Goal: Task Accomplishment & Management: Manage account settings

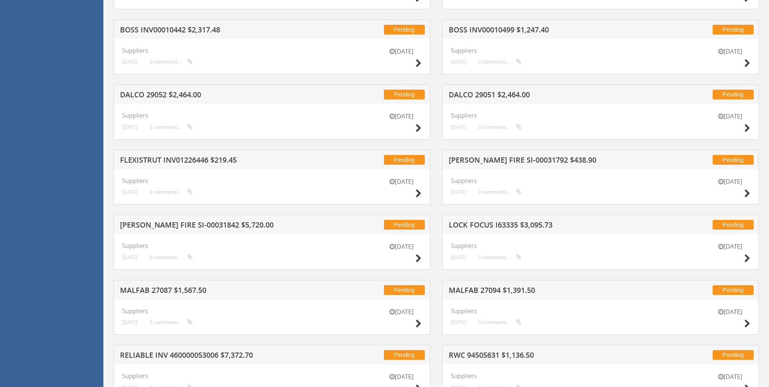
scroll to position [538, 0]
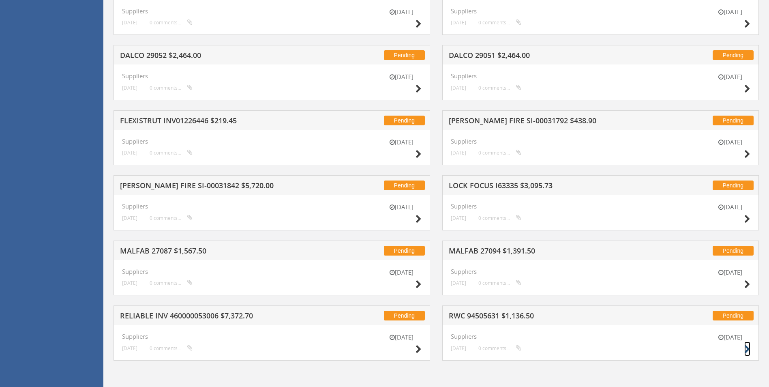
click at [744, 347] on icon at bounding box center [747, 349] width 6 height 9
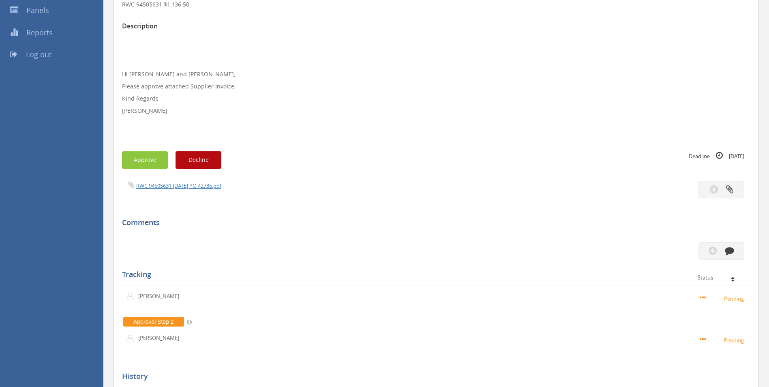
scroll to position [135, 0]
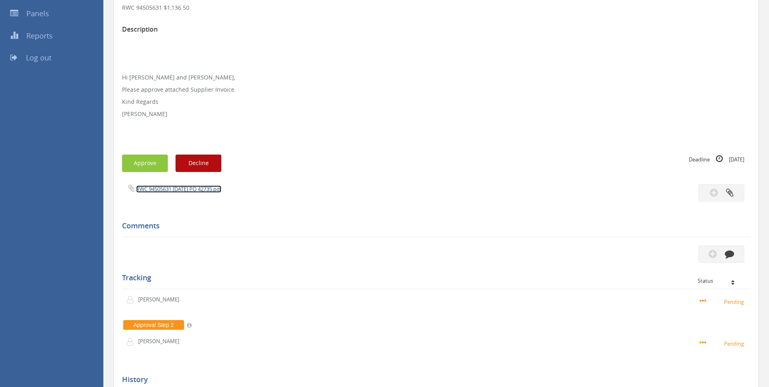
click at [182, 188] on link "RWC 94505631 [DATE] PO 42735.pdf" at bounding box center [178, 188] width 85 height 7
click at [728, 254] on icon "button" at bounding box center [729, 253] width 9 height 9
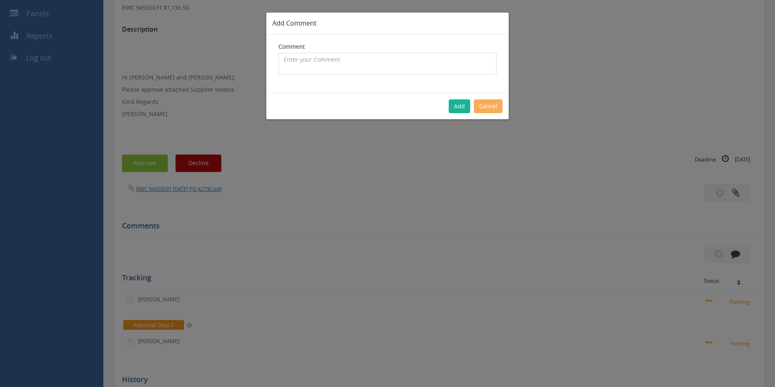
click at [334, 69] on textarea at bounding box center [387, 64] width 218 height 22
type textarea "Stock + customer order 1080608 - approved"
click at [456, 105] on button "Add" at bounding box center [459, 106] width 21 height 14
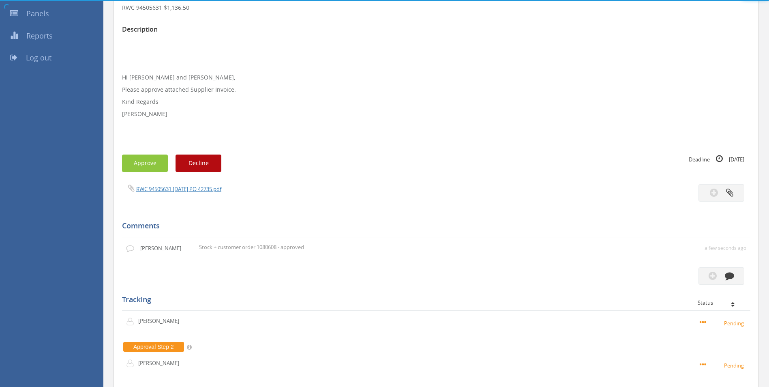
click at [168, 158] on div "Approve Decline" at bounding box center [279, 162] width 314 height 17
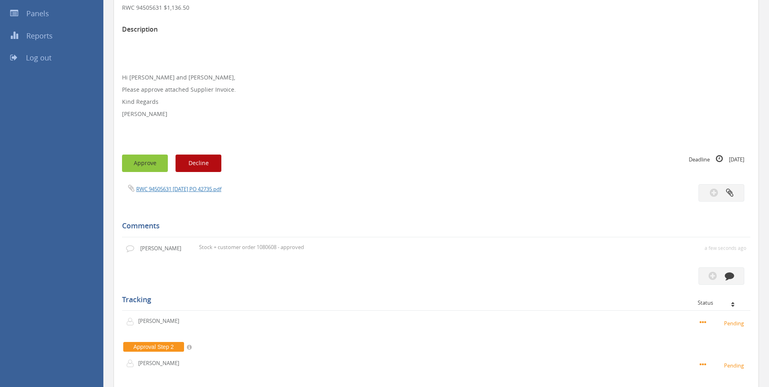
click at [152, 161] on button "Approve" at bounding box center [145, 162] width 46 height 17
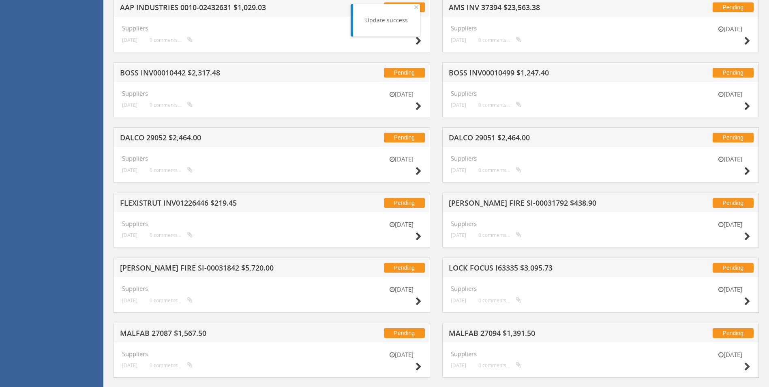
scroll to position [538, 0]
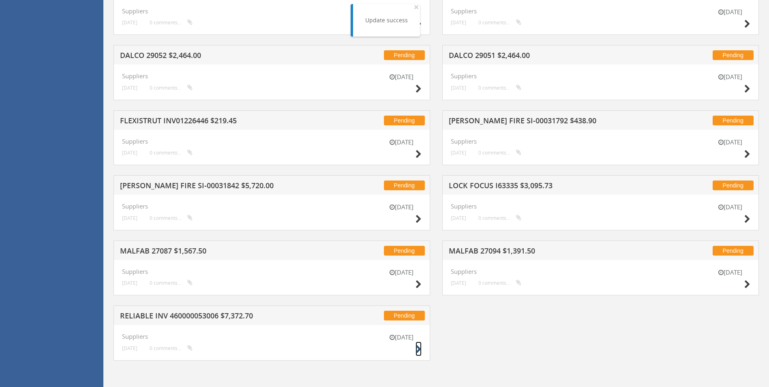
click at [419, 350] on icon at bounding box center [419, 349] width 6 height 9
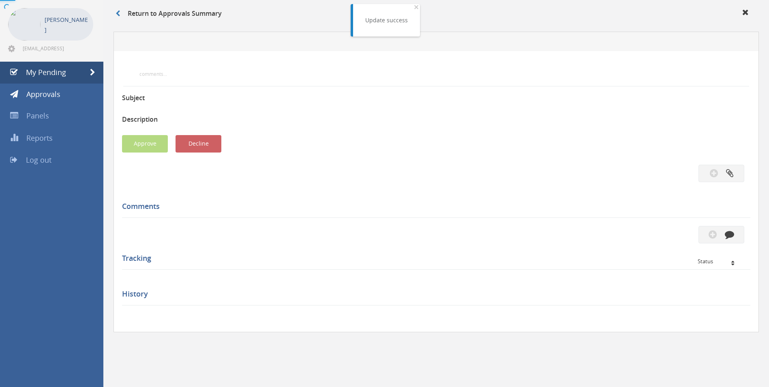
scroll to position [216, 0]
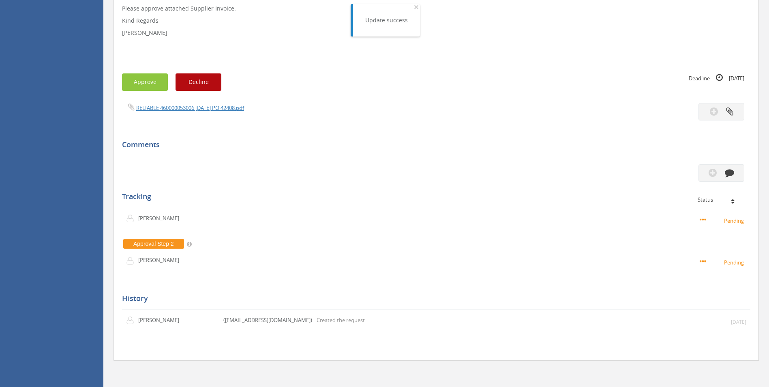
click at [201, 112] on div "RELIABLE 460000053006 [DATE] PO 42408.pdf" at bounding box center [276, 107] width 320 height 9
click at [203, 111] on link "RELIABLE 460000053006 [DATE] PO 42408.pdf" at bounding box center [190, 107] width 108 height 7
click at [727, 173] on icon "button" at bounding box center [729, 172] width 9 height 9
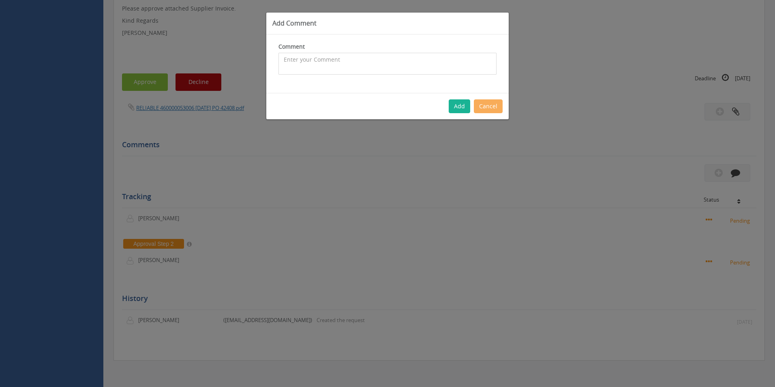
drag, startPoint x: 393, startPoint y: 61, endPoint x: 374, endPoint y: 64, distance: 19.0
click at [392, 61] on textarea at bounding box center [387, 64] width 218 height 22
type textarea "c"
type textarea "Customer Order - 1072749 - All pricing okay - Inwards freight covered with inwa…"
click at [459, 106] on button "Add" at bounding box center [459, 106] width 21 height 14
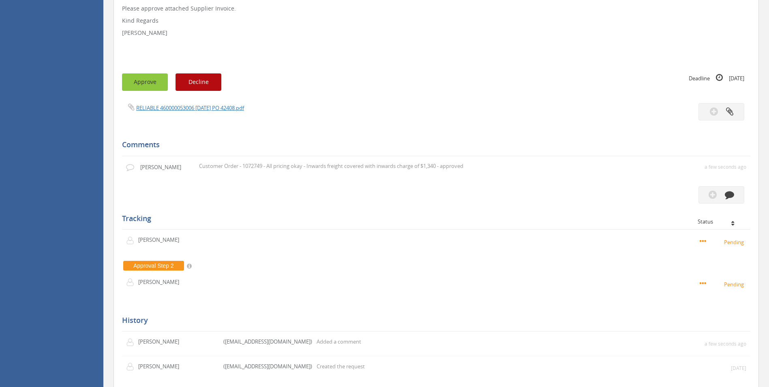
click at [158, 81] on button "Approve" at bounding box center [145, 81] width 46 height 17
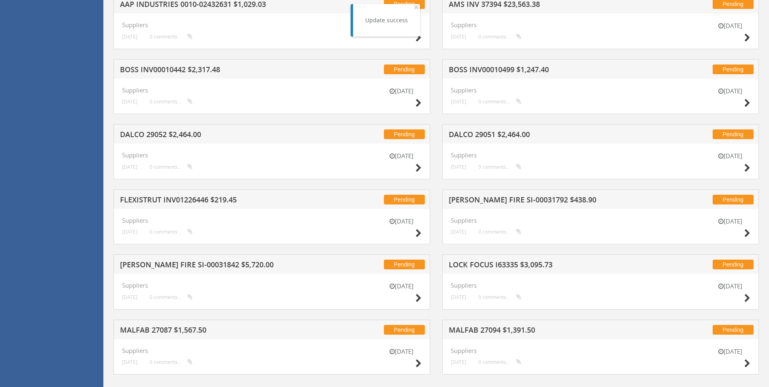
scroll to position [473, 0]
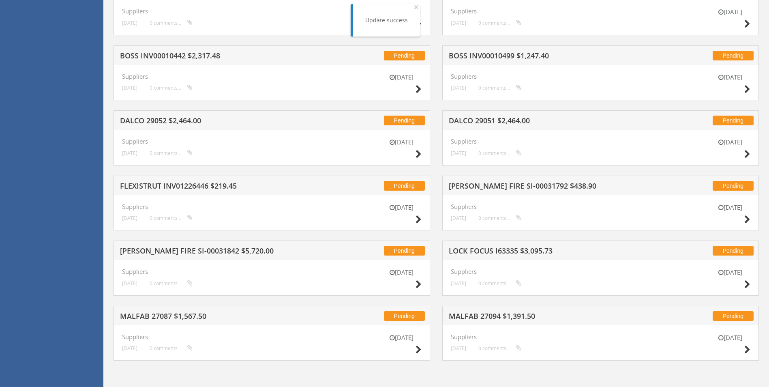
click at [743, 347] on div "[DATE]" at bounding box center [730, 344] width 41 height 23
drag, startPoint x: 745, startPoint y: 349, endPoint x: 727, endPoint y: 341, distance: 20.5
click at [745, 349] on icon at bounding box center [747, 349] width 6 height 9
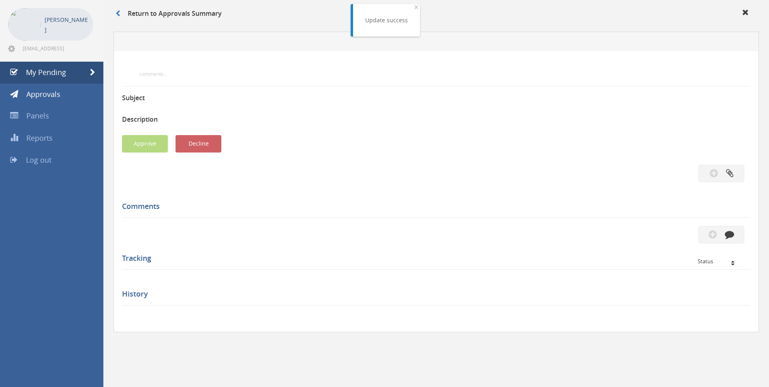
scroll to position [216, 0]
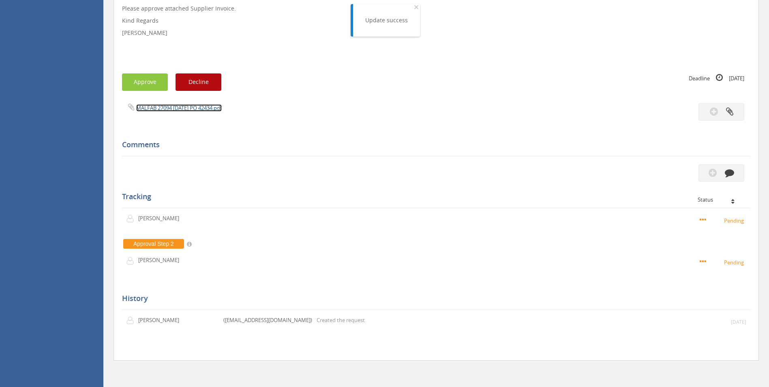
click at [220, 108] on link "MALFAB 27094 [DATE] PO 42434.pdf" at bounding box center [179, 107] width 86 height 7
click at [740, 169] on button "button" at bounding box center [721, 172] width 46 height 17
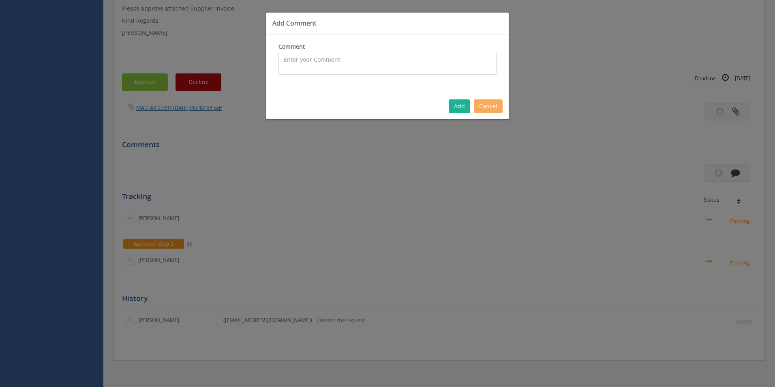
click at [377, 66] on textarea at bounding box center [387, 64] width 218 height 22
click at [282, 59] on textarea "$1,265 SP $1,775 - approved" at bounding box center [387, 64] width 218 height 22
type textarea "Customer Order - 1073224 - $1,265 SP $1,775 - approved"
click at [461, 103] on button "Add" at bounding box center [459, 106] width 21 height 14
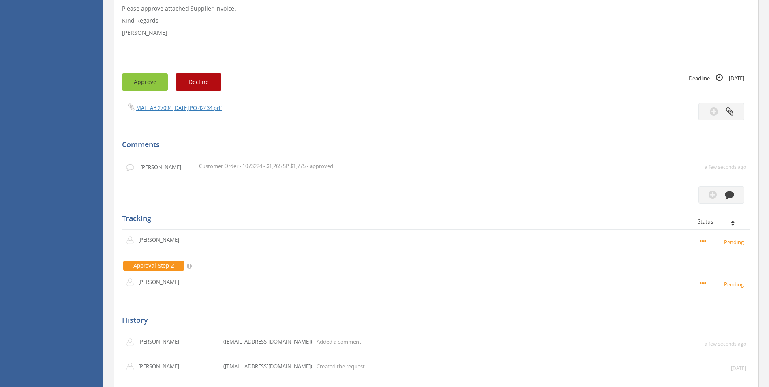
click at [159, 82] on button "Approve" at bounding box center [145, 81] width 46 height 17
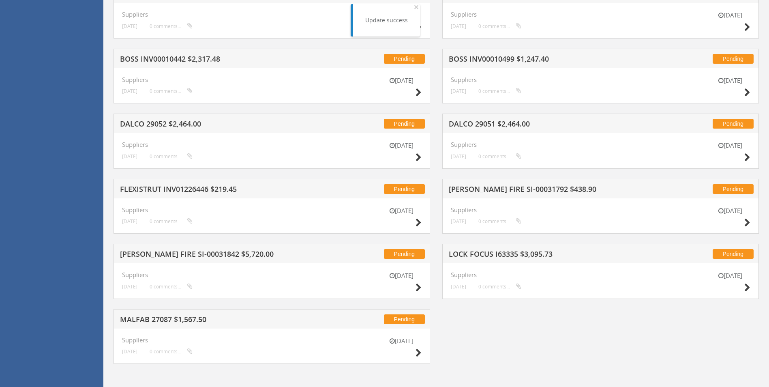
scroll to position [473, 0]
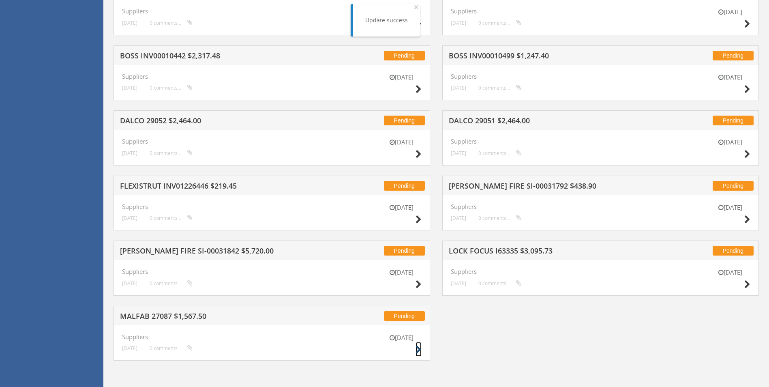
click at [419, 349] on icon at bounding box center [419, 349] width 6 height 9
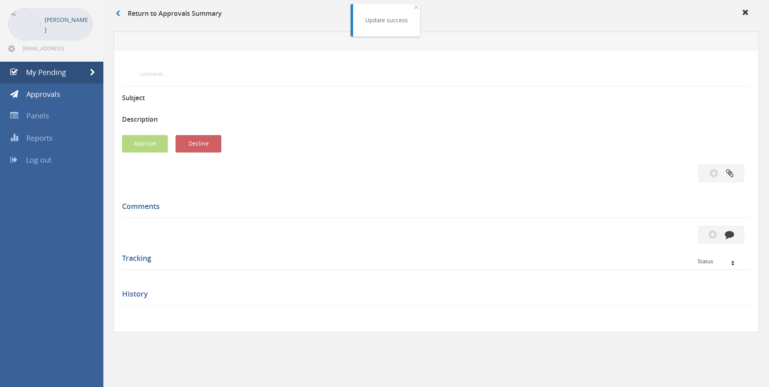
scroll to position [216, 0]
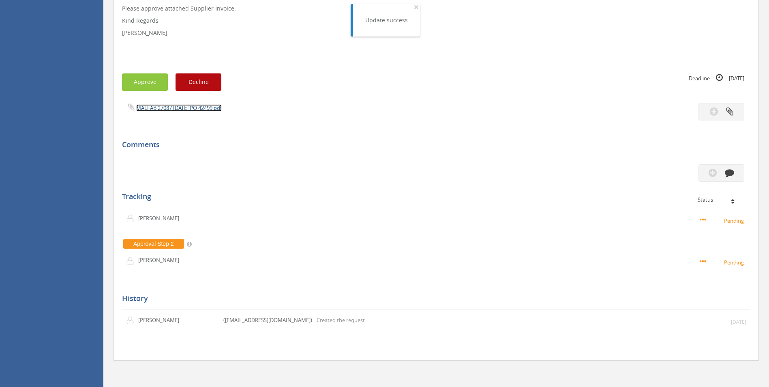
click at [220, 109] on link "MALFAB 27087 [DATE] PO 42499.pdf" at bounding box center [179, 107] width 86 height 7
click at [720, 177] on button "button" at bounding box center [721, 172] width 46 height 17
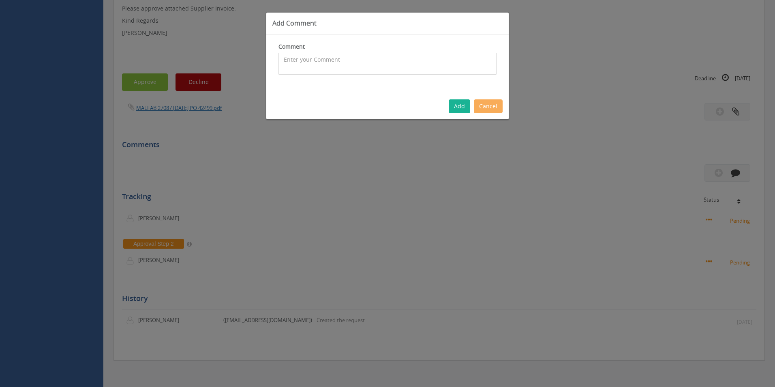
click at [348, 66] on textarea at bounding box center [387, 64] width 218 height 22
click at [284, 57] on textarea "CP $1,425 SP $1,896.25 - approved" at bounding box center [387, 64] width 218 height 22
type textarea "Customer Order - 1075197 - CP $1,425 SP $1,896.25 - approved"
click at [460, 107] on button "Add" at bounding box center [459, 106] width 21 height 14
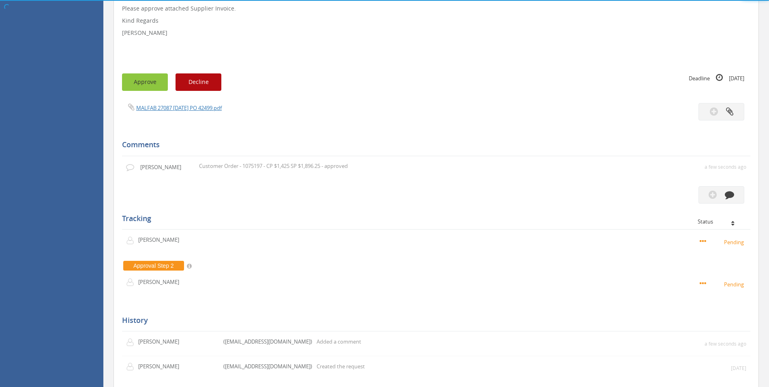
click at [141, 82] on button "Approve" at bounding box center [145, 81] width 46 height 17
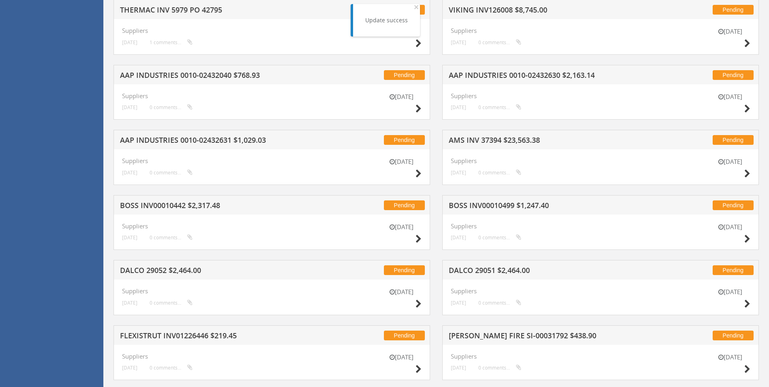
scroll to position [408, 0]
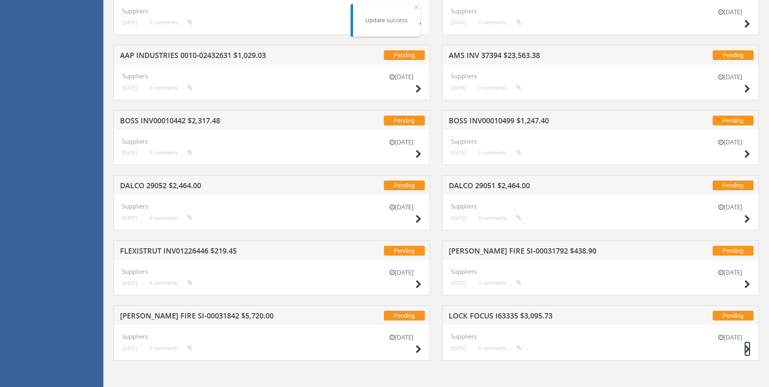
click at [747, 345] on small at bounding box center [747, 348] width 6 height 11
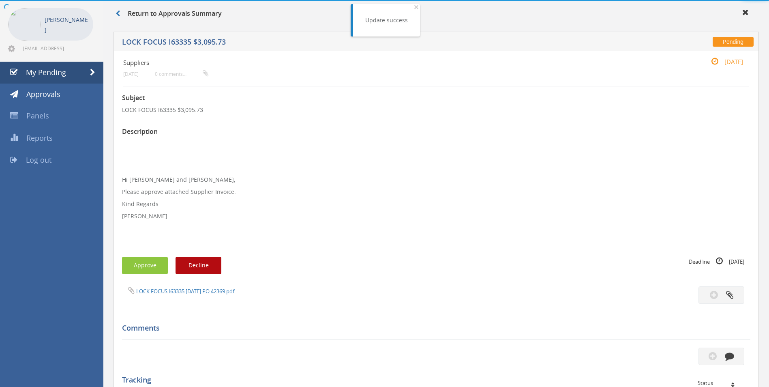
scroll to position [216, 0]
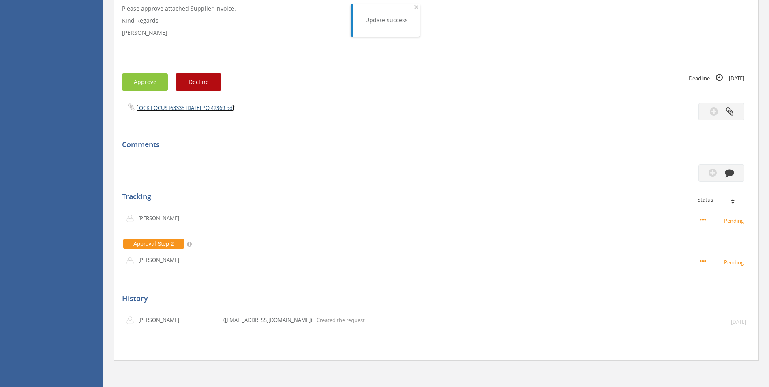
click at [210, 109] on link "LOCK FOCUS I63335 [DATE] PO 42369.pdf" at bounding box center [185, 107] width 98 height 7
click at [728, 169] on icon "button" at bounding box center [729, 172] width 9 height 9
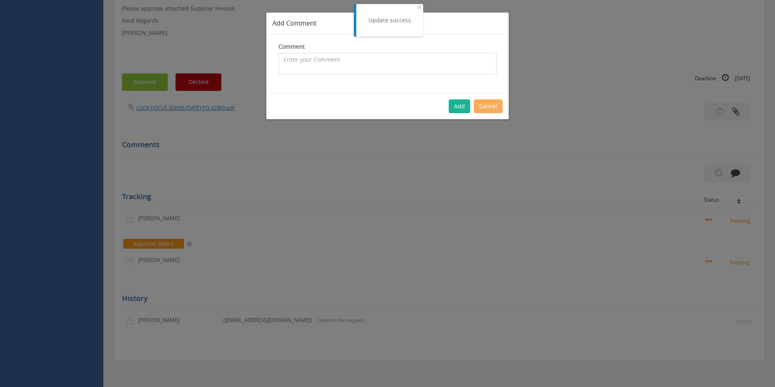
click at [352, 54] on textarea at bounding box center [387, 64] width 218 height 22
type textarea "National split - approved"
click at [469, 102] on button "Add" at bounding box center [459, 106] width 21 height 14
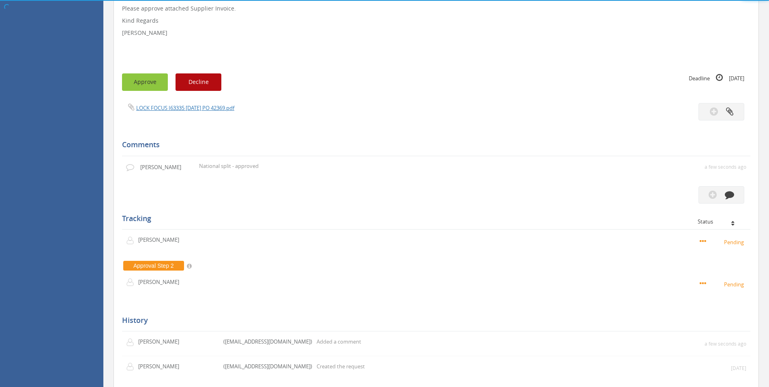
click at [156, 84] on button "Approve" at bounding box center [145, 81] width 46 height 17
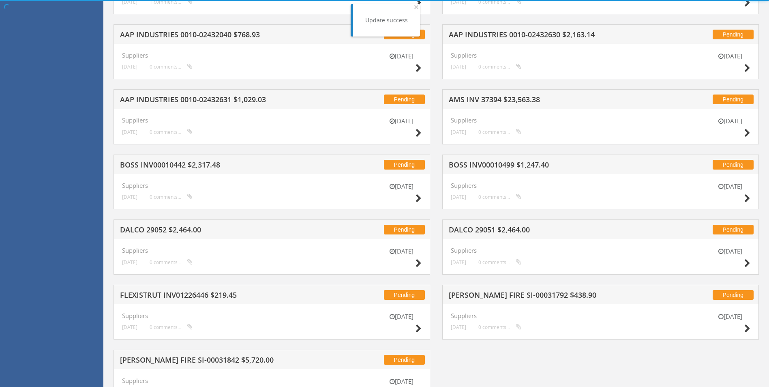
scroll to position [408, 0]
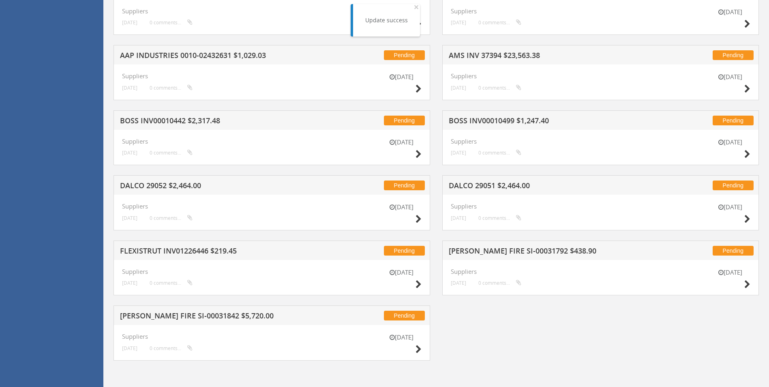
click at [412, 349] on div "[DATE]" at bounding box center [401, 344] width 41 height 23
click at [418, 346] on icon at bounding box center [419, 349] width 6 height 9
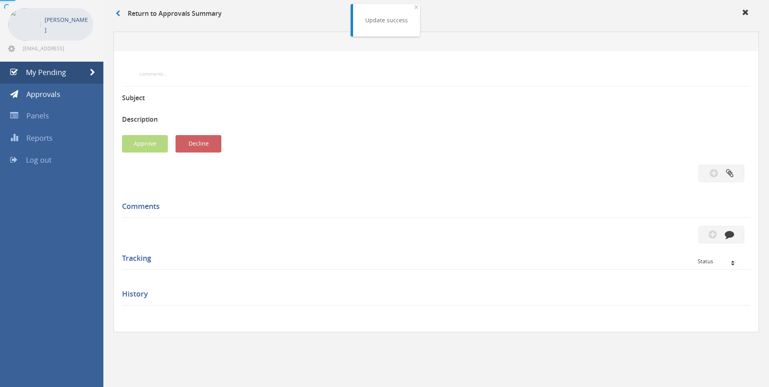
scroll to position [216, 0]
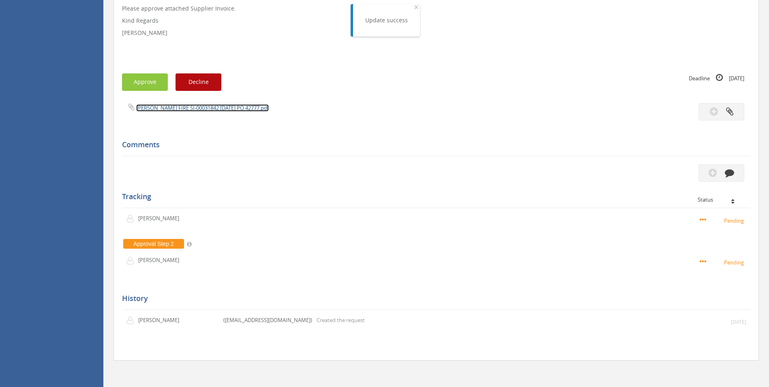
click at [232, 107] on link "[PERSON_NAME] FIRE SI-00031842 [DATE] PO 42777.pdf" at bounding box center [202, 107] width 133 height 7
click at [727, 175] on icon "button" at bounding box center [729, 172] width 9 height 9
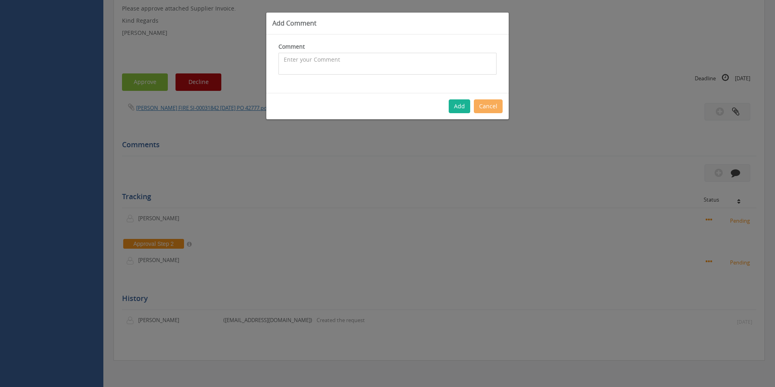
click at [310, 62] on textarea at bounding box center [387, 64] width 218 height 22
type textarea "Stock - approved"
click at [459, 100] on button "Add" at bounding box center [459, 106] width 21 height 14
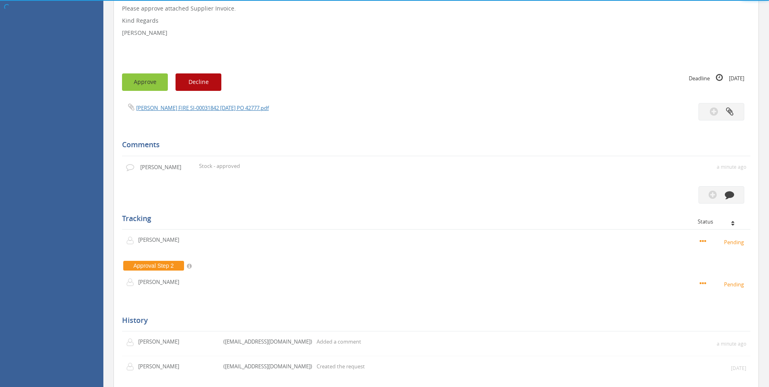
click at [153, 81] on button "Approve" at bounding box center [145, 81] width 46 height 17
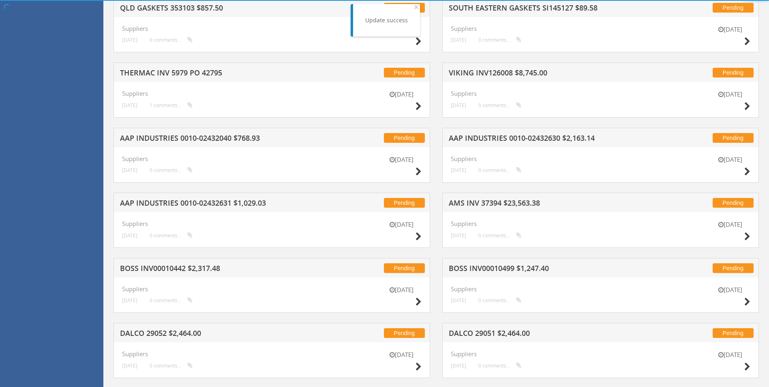
scroll to position [343, 0]
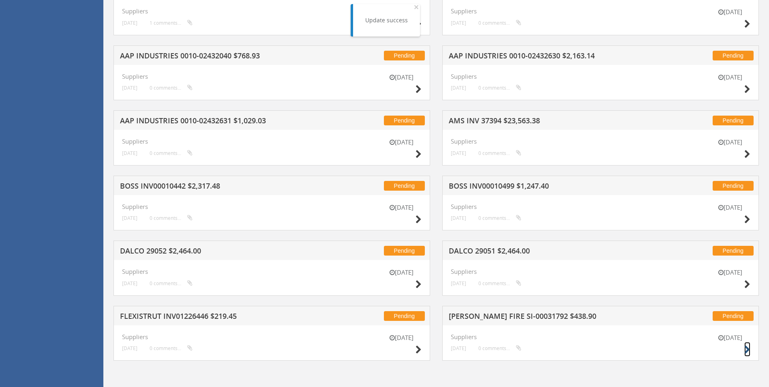
click at [745, 347] on icon at bounding box center [747, 349] width 6 height 9
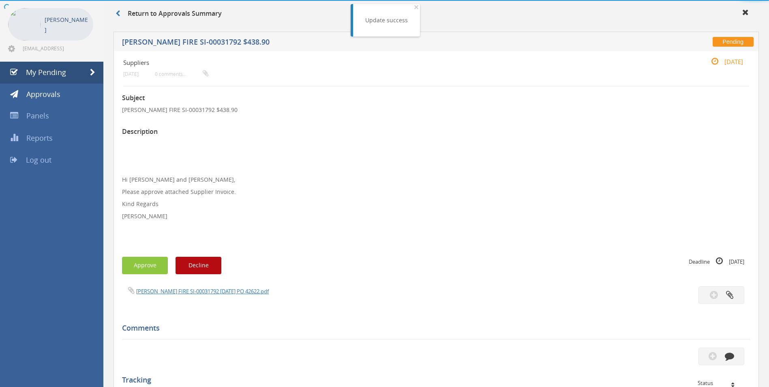
scroll to position [216, 0]
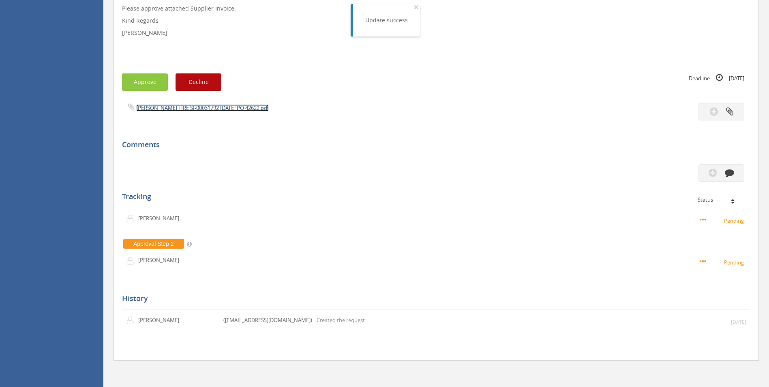
click at [202, 107] on link "[PERSON_NAME] FIRE SI-00031792 [DATE] PO 42622.pdf" at bounding box center [202, 107] width 133 height 7
click at [720, 174] on button "button" at bounding box center [721, 172] width 46 height 17
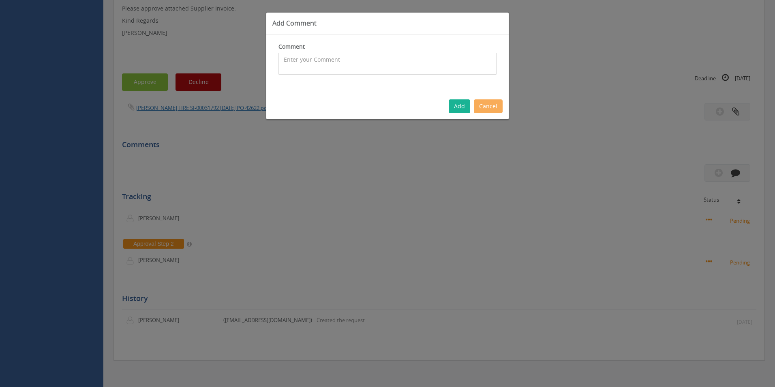
click at [354, 64] on textarea at bounding box center [387, 64] width 218 height 22
click at [285, 59] on textarea "CP $320 SP $448 - Inwards freight covered with inwards charge of $122.20 - appr…" at bounding box center [387, 64] width 218 height 22
type textarea "Customer Order - 1078512 - CP $320 SP $448 - Inwards freight covered with inwar…"
click at [454, 106] on button "Add" at bounding box center [459, 106] width 21 height 14
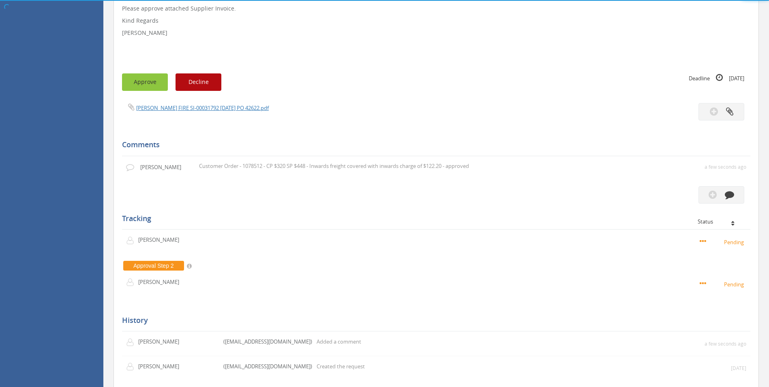
click at [154, 78] on button "Approve" at bounding box center [145, 81] width 46 height 17
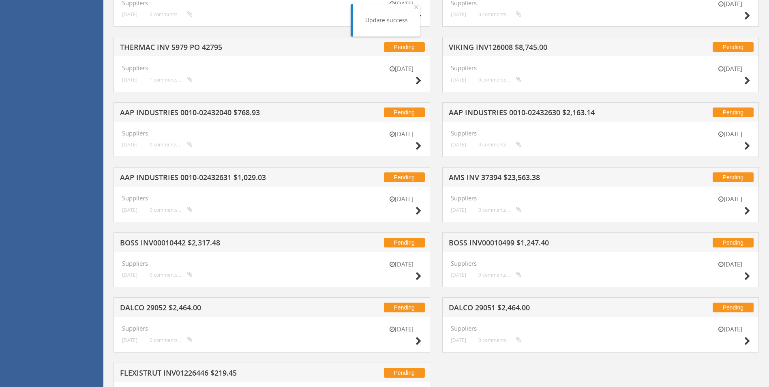
scroll to position [343, 0]
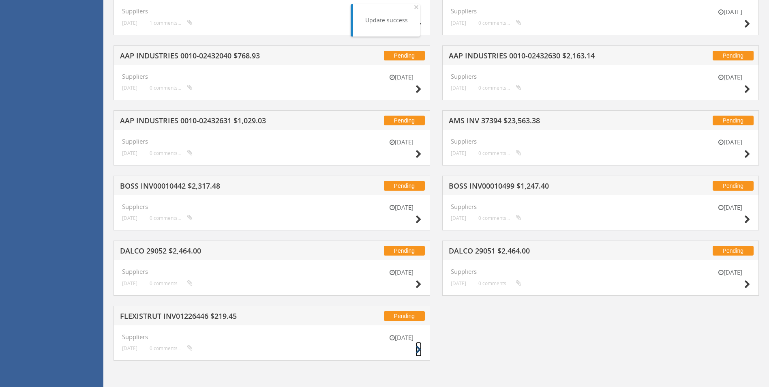
click at [421, 347] on icon at bounding box center [419, 349] width 6 height 9
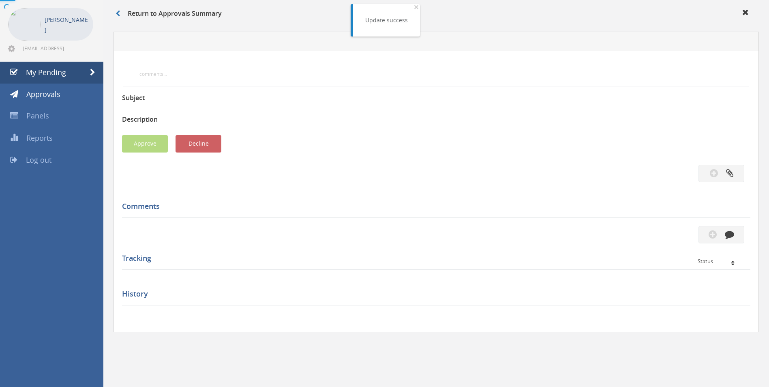
scroll to position [216, 0]
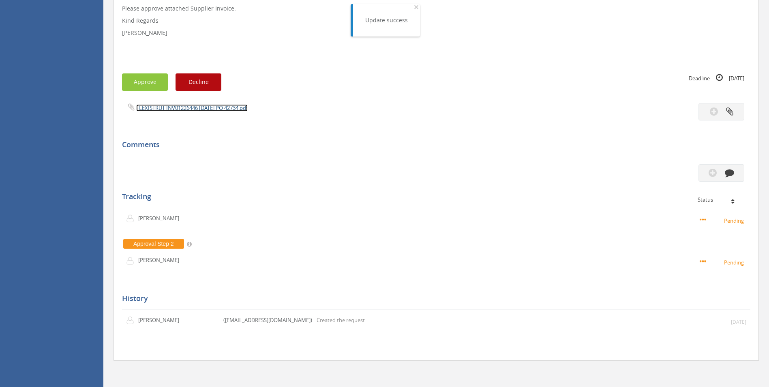
click at [223, 107] on link "FLEXISTRUT INV01226446 [DATE] PO 42734.pdf" at bounding box center [191, 107] width 111 height 7
click at [726, 171] on icon "button" at bounding box center [729, 172] width 9 height 9
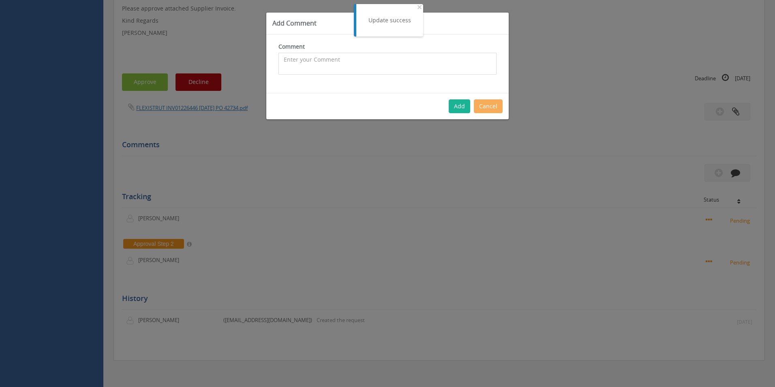
click at [359, 60] on textarea at bounding box center [387, 64] width 218 height 22
type textarea "Stock - approved"
drag, startPoint x: 464, startPoint y: 108, endPoint x: 315, endPoint y: 106, distance: 148.8
click at [464, 108] on button "Add" at bounding box center [459, 106] width 21 height 14
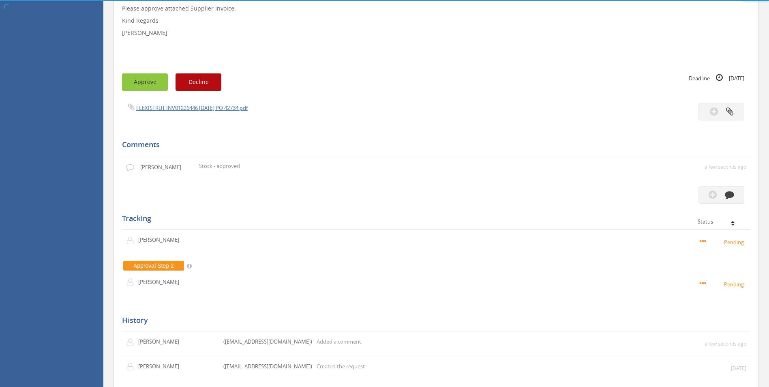
click at [150, 81] on button "Approve" at bounding box center [145, 81] width 46 height 17
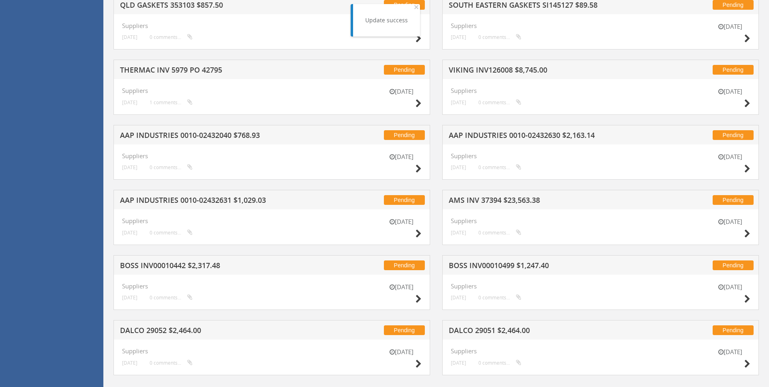
scroll to position [278, 0]
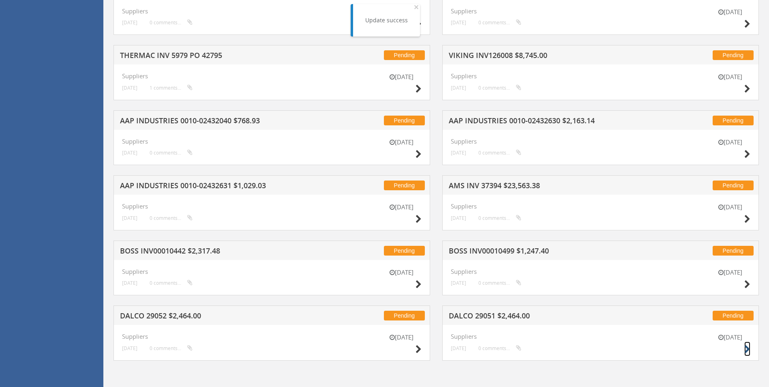
click at [746, 350] on icon at bounding box center [747, 349] width 6 height 9
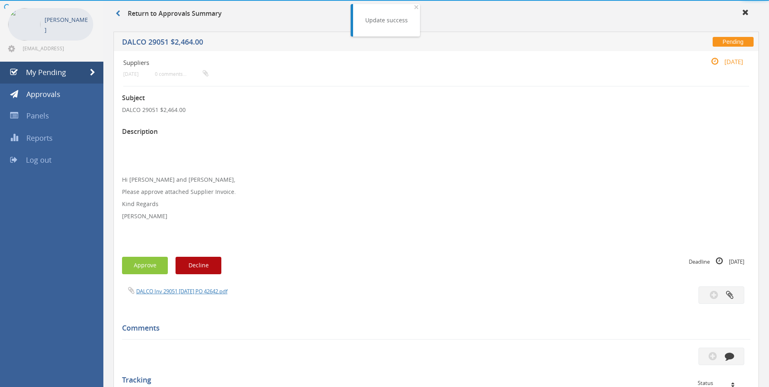
scroll to position [216, 0]
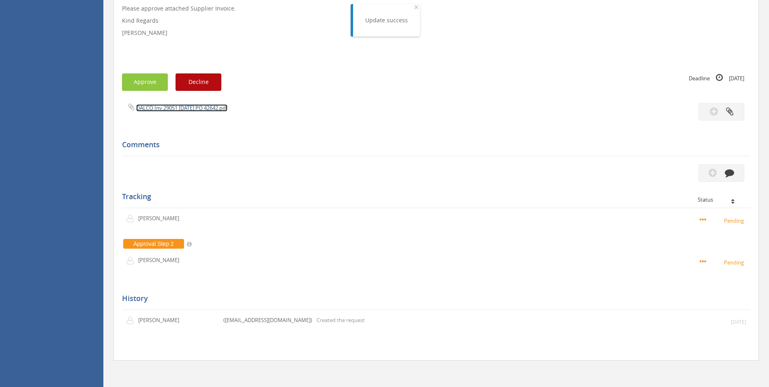
click at [193, 107] on link "DALCO Inv 29051 [DATE] PO 42642.pdf" at bounding box center [181, 107] width 91 height 7
click at [729, 169] on icon "button" at bounding box center [729, 172] width 9 height 9
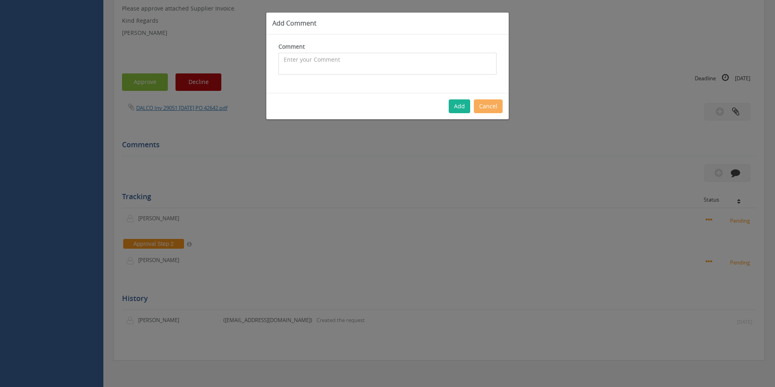
click at [314, 66] on textarea at bounding box center [387, 64] width 218 height 22
type textarea "Stock - approved"
click at [458, 109] on button "Add" at bounding box center [459, 106] width 21 height 14
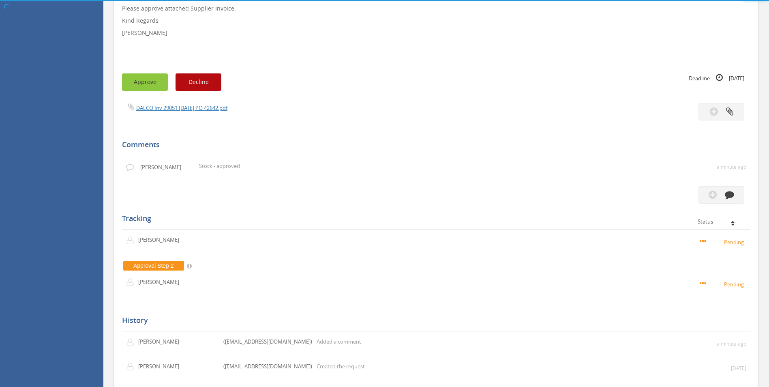
click at [148, 84] on button "Approve" at bounding box center [145, 81] width 46 height 17
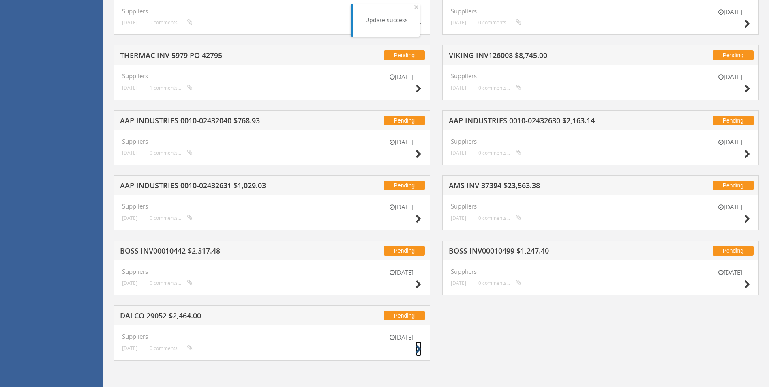
click at [418, 345] on icon at bounding box center [419, 349] width 6 height 9
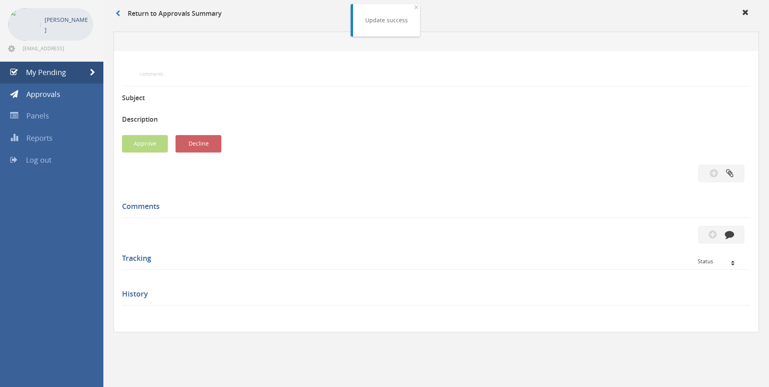
scroll to position [216, 0]
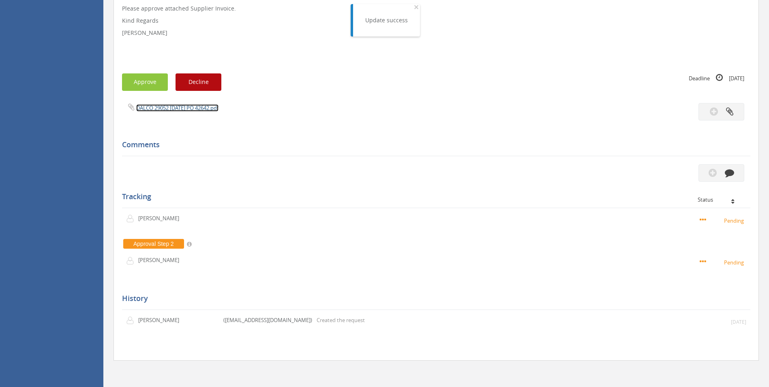
click at [200, 108] on link "DALCO 29052 [DATE] PO 42642.pdf" at bounding box center [177, 107] width 82 height 7
click at [733, 178] on button "button" at bounding box center [721, 172] width 46 height 17
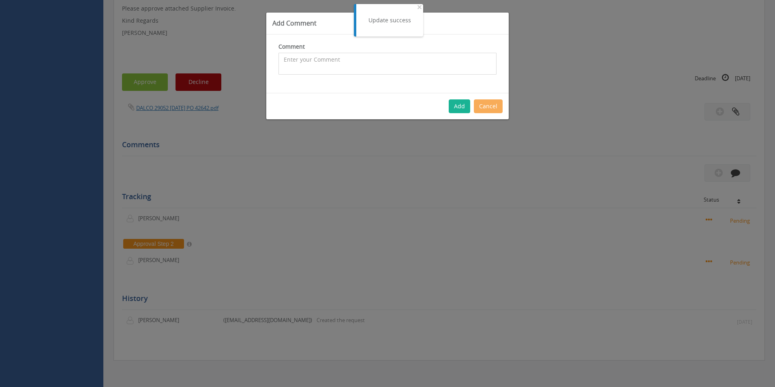
click at [325, 57] on textarea at bounding box center [387, 64] width 218 height 22
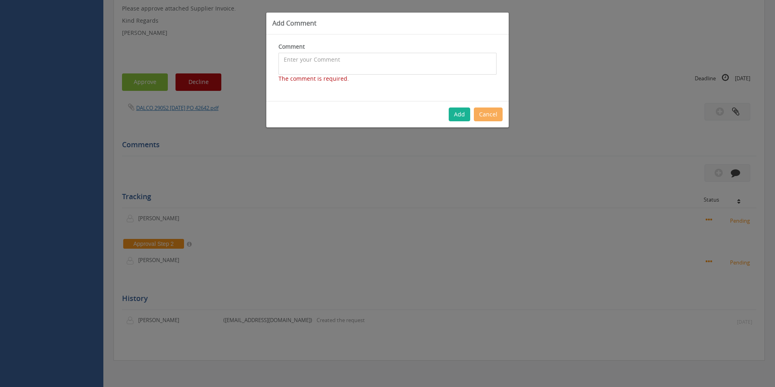
click at [345, 68] on textarea at bounding box center [387, 64] width 218 height 22
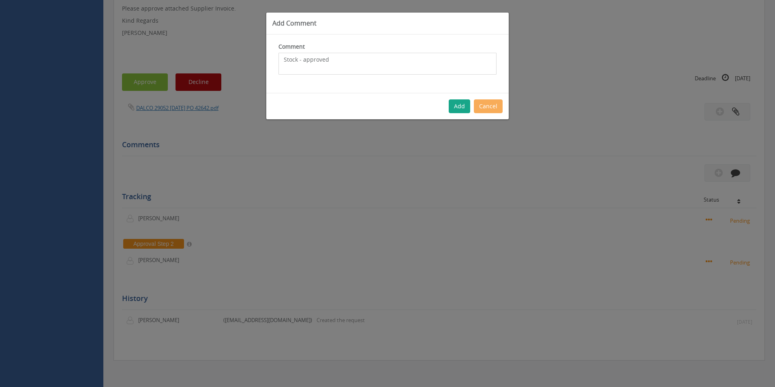
type textarea "Stock - approved"
click at [461, 104] on button "Add" at bounding box center [459, 106] width 21 height 14
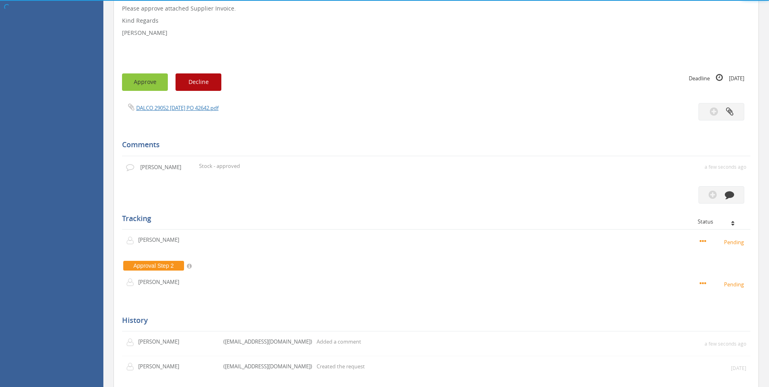
click at [152, 82] on button "Approve" at bounding box center [145, 81] width 46 height 17
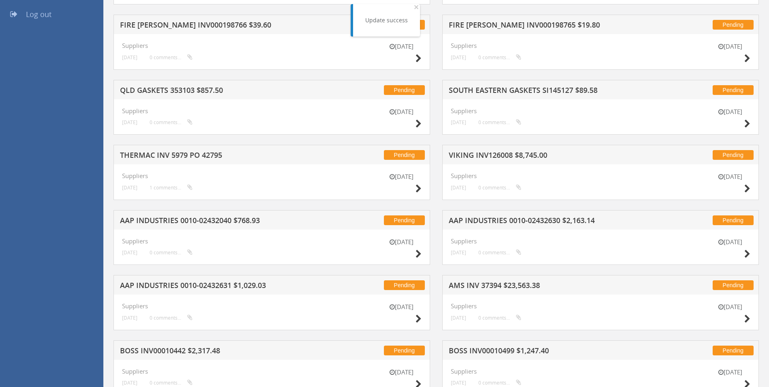
scroll to position [213, 0]
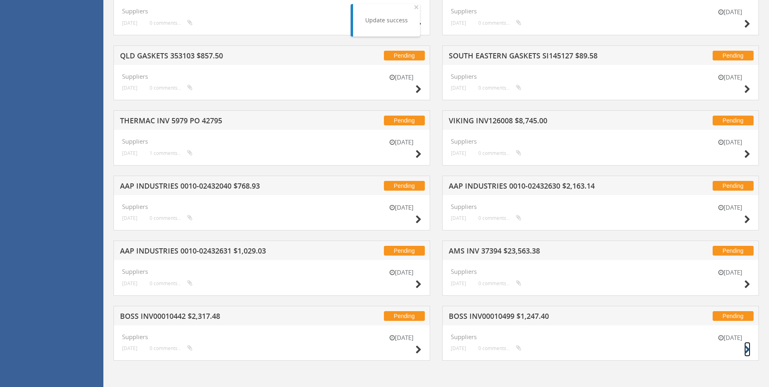
click at [747, 349] on icon at bounding box center [747, 349] width 6 height 9
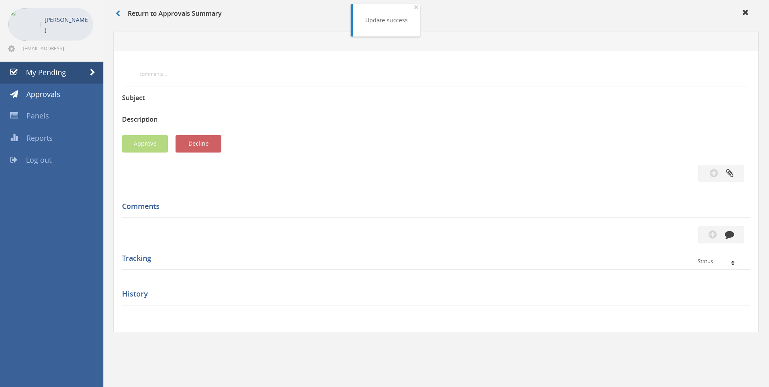
scroll to position [213, 0]
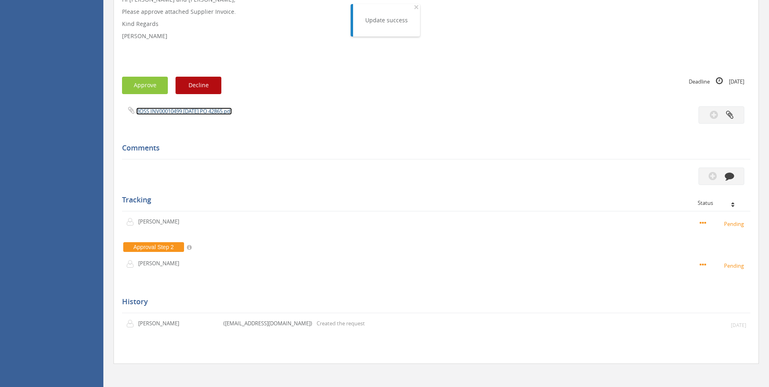
click at [199, 112] on link "BOSS INV00010499 [DATE] PO 42865.pdf" at bounding box center [184, 110] width 96 height 7
click at [734, 176] on button "button" at bounding box center [721, 175] width 46 height 17
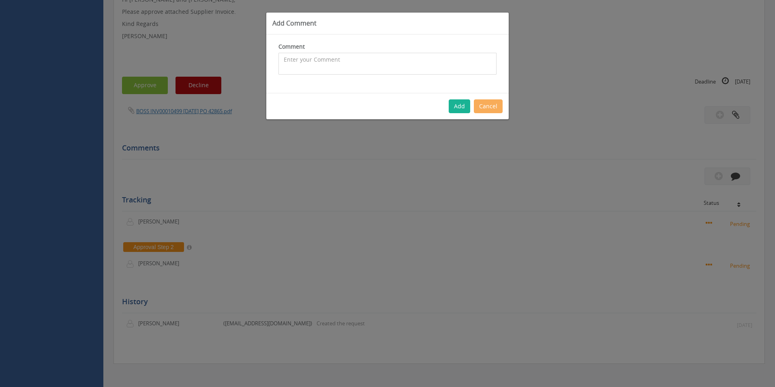
click at [338, 64] on textarea at bounding box center [387, 64] width 218 height 22
type textarea "Stock - approved"
click at [461, 102] on button "Add" at bounding box center [459, 106] width 21 height 14
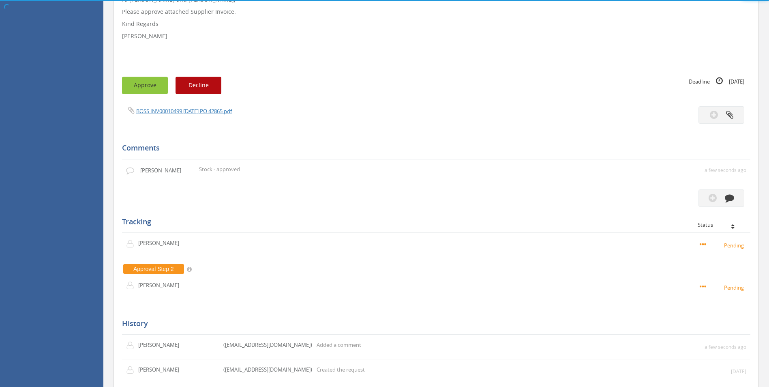
click at [139, 88] on button "Approve" at bounding box center [145, 85] width 46 height 17
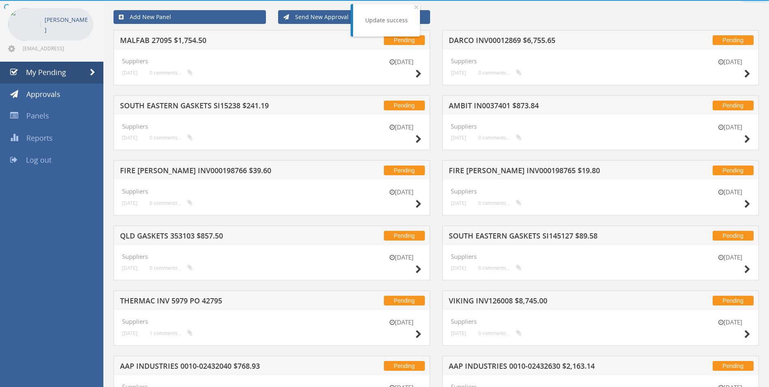
scroll to position [213, 0]
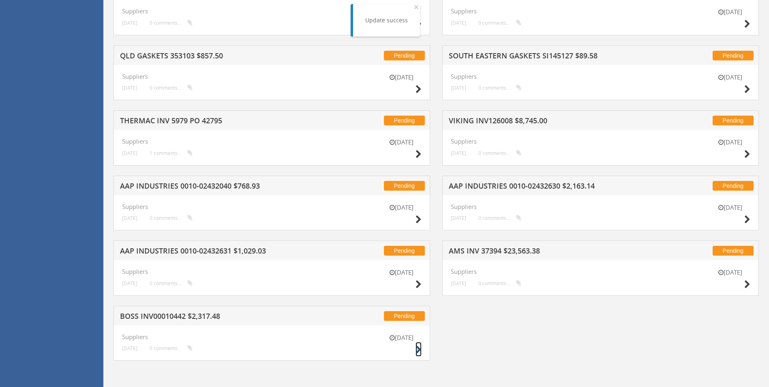
click at [420, 347] on icon at bounding box center [419, 349] width 6 height 9
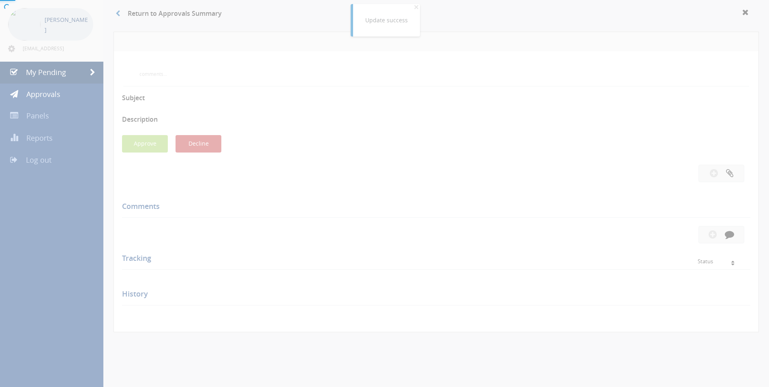
scroll to position [213, 0]
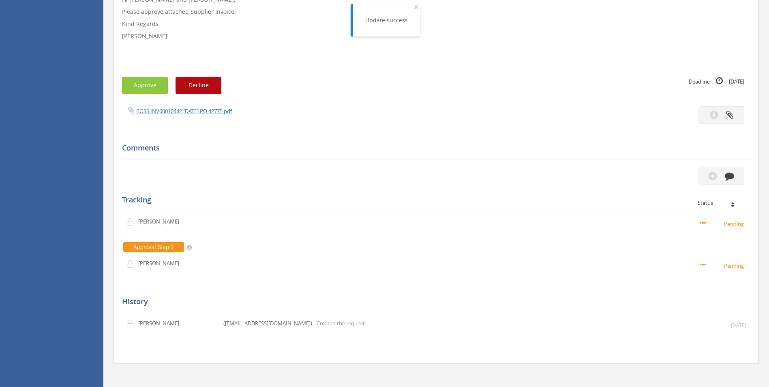
click at [206, 115] on div "BOSS INV00010442 [DATE] PO 42775.pdf" at bounding box center [276, 110] width 320 height 9
click at [206, 111] on link "BOSS INV00010442 [DATE] PO 42775.pdf" at bounding box center [184, 110] width 96 height 7
click at [725, 179] on icon "button" at bounding box center [729, 175] width 9 height 9
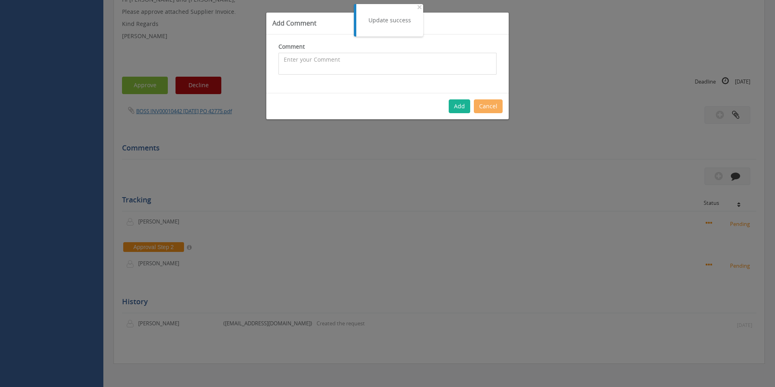
click at [349, 65] on textarea at bounding box center [387, 64] width 218 height 22
type textarea "Stock - approved"
click at [464, 109] on button "Add" at bounding box center [459, 106] width 21 height 14
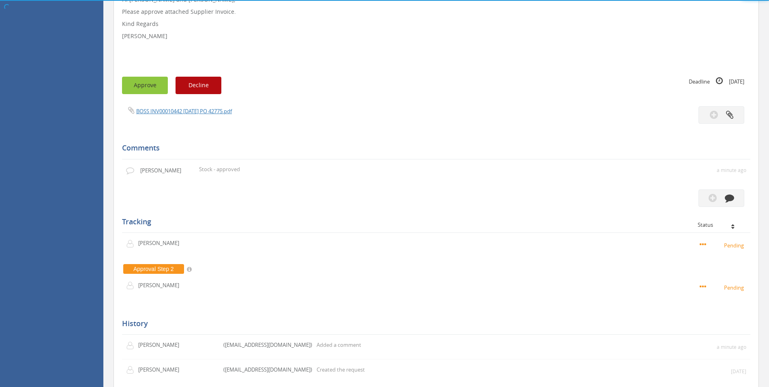
click at [152, 86] on button "Approve" at bounding box center [145, 85] width 46 height 17
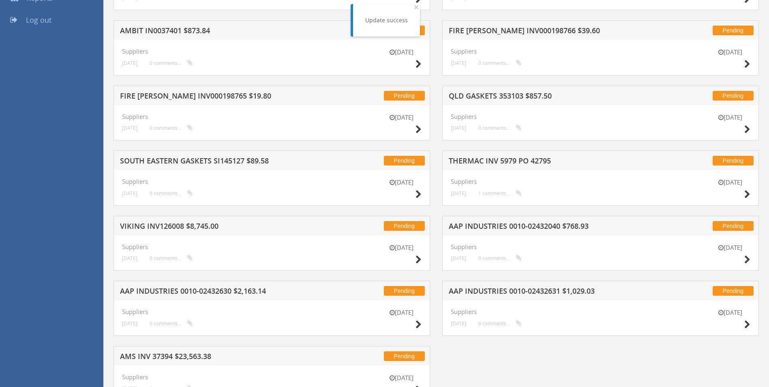
scroll to position [213, 0]
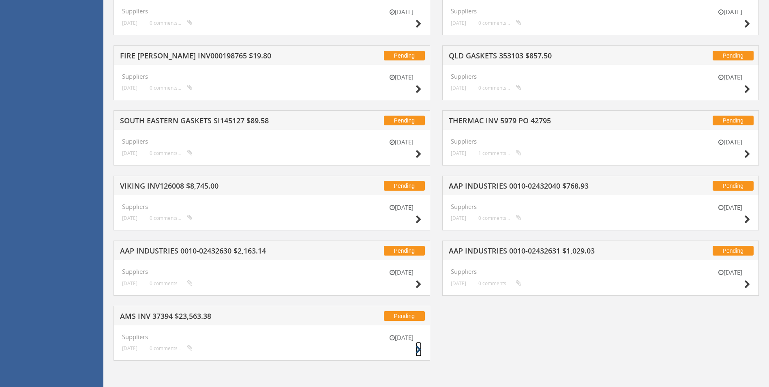
click at [418, 349] on icon at bounding box center [419, 349] width 6 height 9
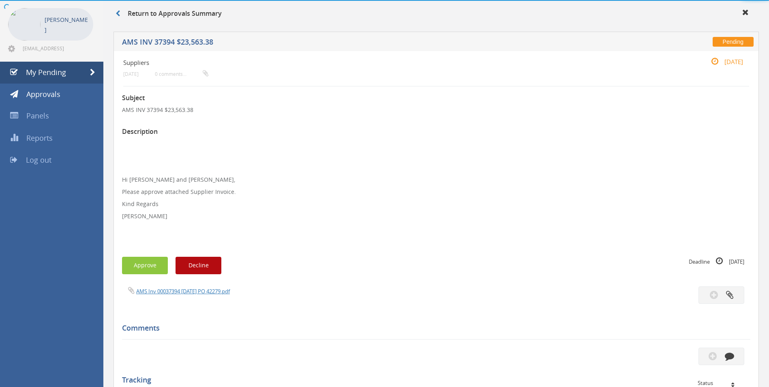
scroll to position [213, 0]
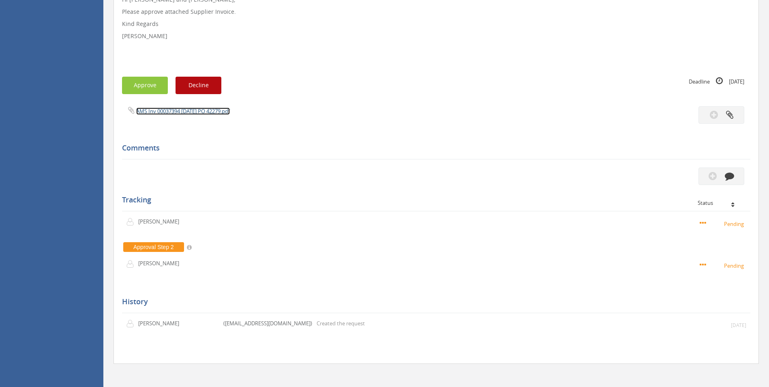
click at [224, 111] on link "AMS Inv 00037394 [DATE] PO 42279.pdf" at bounding box center [183, 110] width 94 height 7
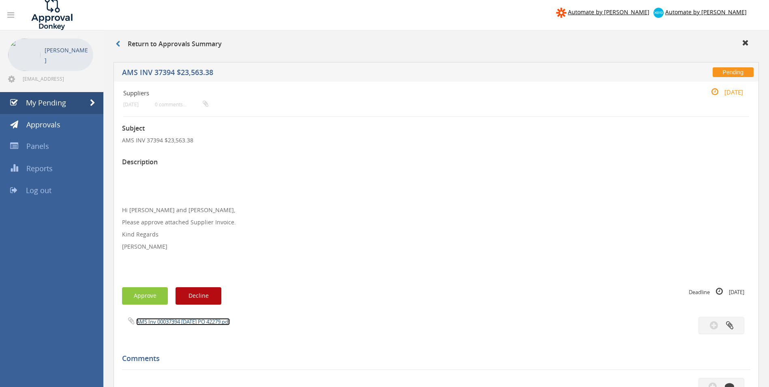
scroll to position [0, 0]
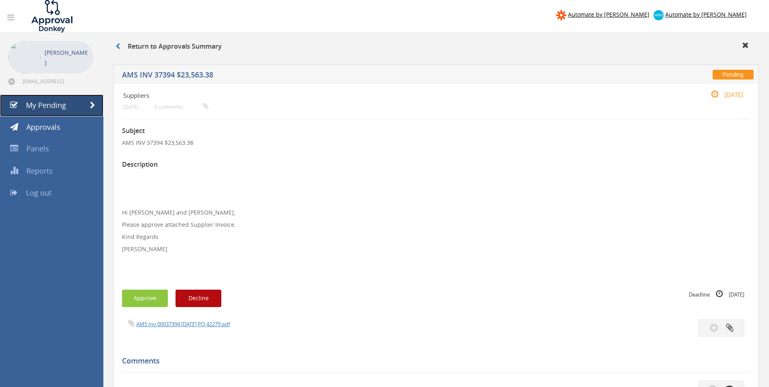
click at [64, 107] on span "My Pending" at bounding box center [46, 105] width 40 height 10
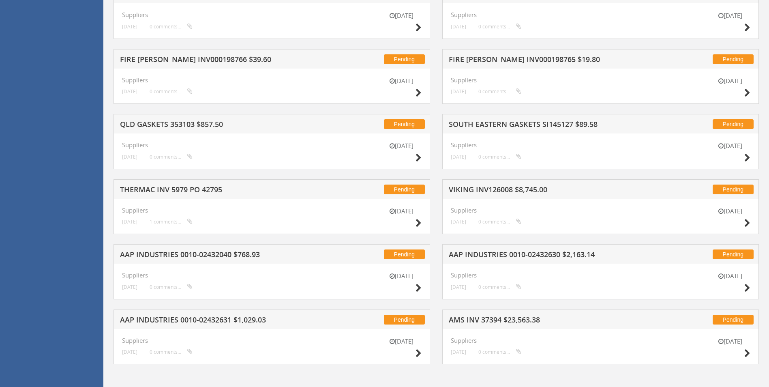
scroll to position [213, 0]
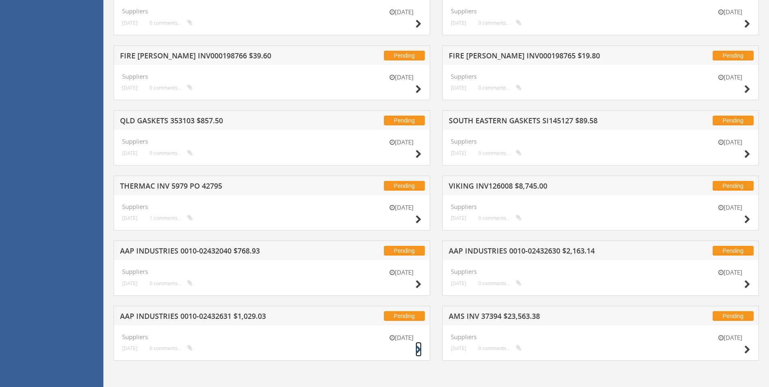
click at [419, 347] on icon at bounding box center [419, 349] width 6 height 9
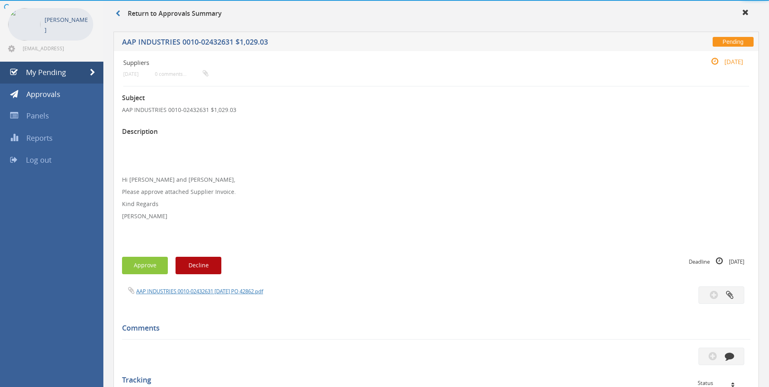
scroll to position [213, 0]
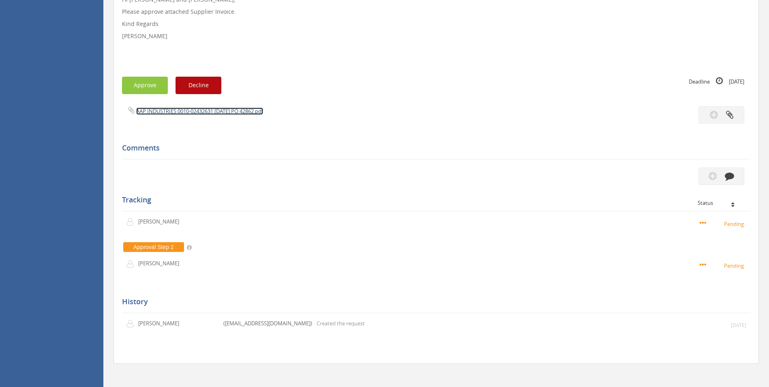
click at [226, 114] on link "AAP INDUSTRIES 0010-02432631 [DATE] PO 42862.pdf" at bounding box center [199, 110] width 127 height 7
click at [731, 175] on icon "button" at bounding box center [729, 175] width 9 height 9
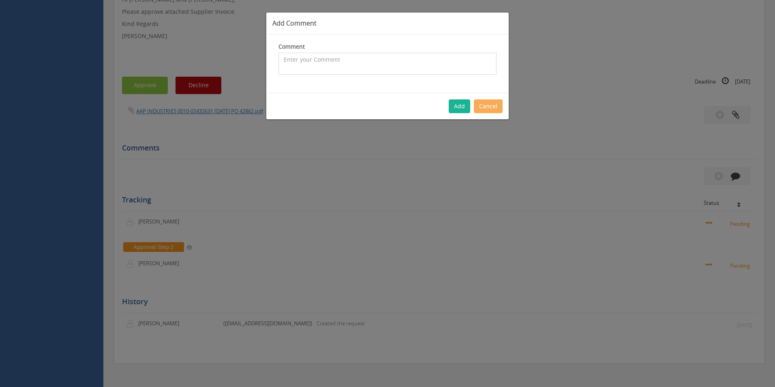
click at [329, 63] on textarea at bounding box center [387, 64] width 218 height 22
type textarea "C"
type textarea "Stock - approved"
click at [475, 104] on button "Cancel" at bounding box center [488, 106] width 29 height 14
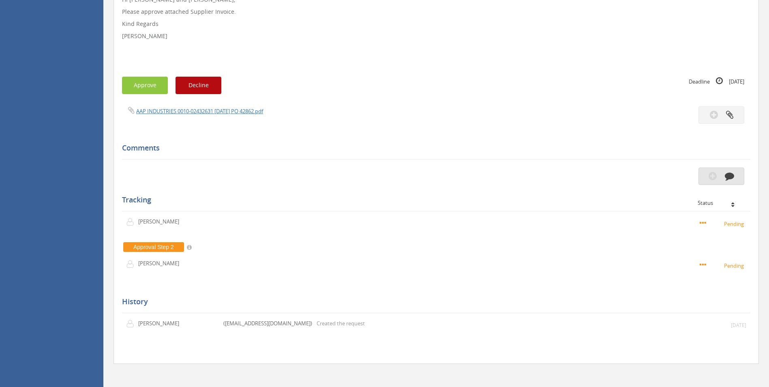
click at [725, 178] on icon "button" at bounding box center [729, 175] width 9 height 9
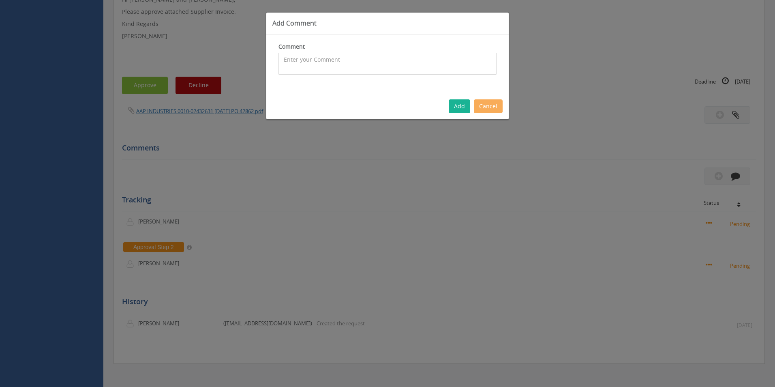
click at [334, 62] on textarea at bounding box center [387, 64] width 218 height 22
type textarea "Stock - approved"
click at [459, 108] on button "Add" at bounding box center [459, 106] width 21 height 14
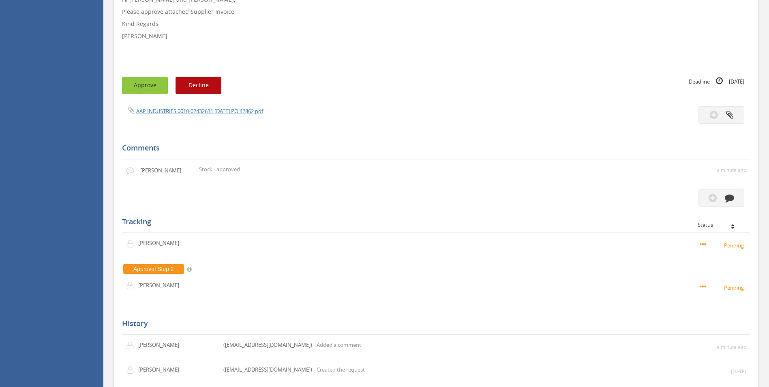
click at [143, 89] on button "Approve" at bounding box center [145, 85] width 46 height 17
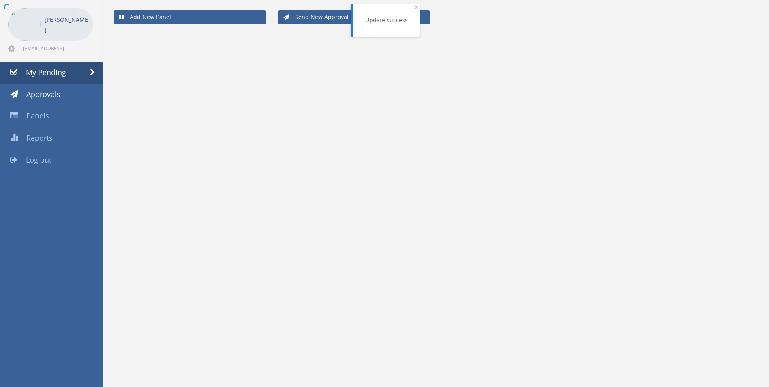
scroll to position [213, 0]
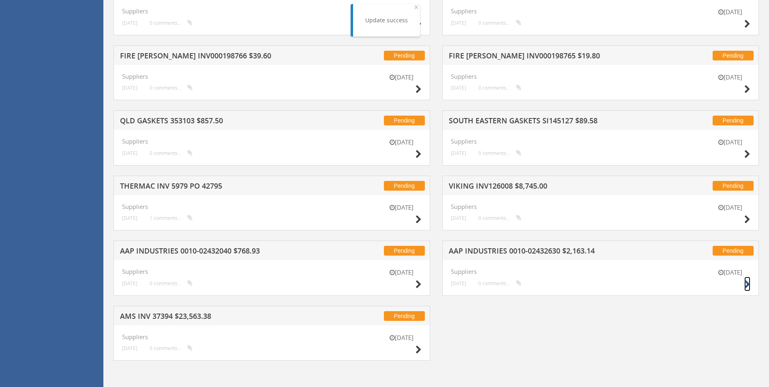
click at [745, 280] on small at bounding box center [747, 283] width 6 height 11
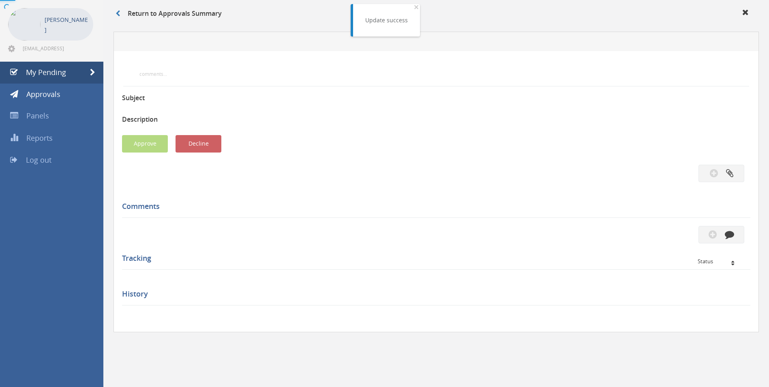
scroll to position [213, 0]
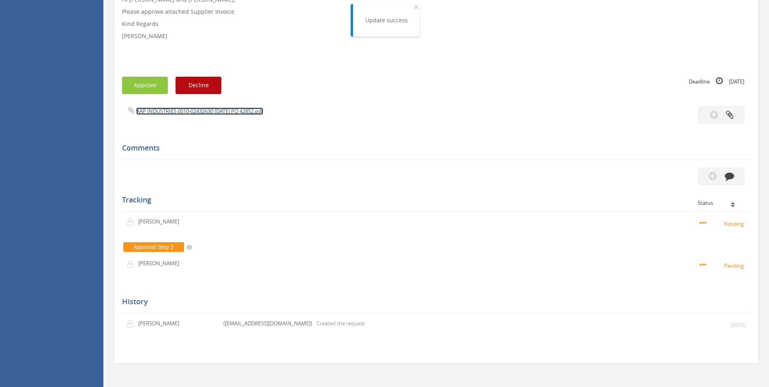
click at [214, 114] on link "AAP INDUSTRIES 0010-02432630 [DATE] PO 42852.pdf" at bounding box center [199, 110] width 127 height 7
click at [735, 181] on button "button" at bounding box center [721, 175] width 46 height 17
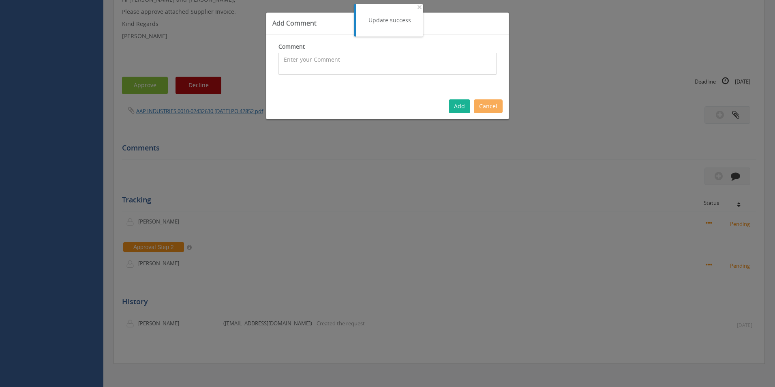
click at [359, 58] on textarea at bounding box center [387, 64] width 218 height 22
type textarea "Stock - approved"
click at [457, 104] on button "Add" at bounding box center [459, 106] width 21 height 14
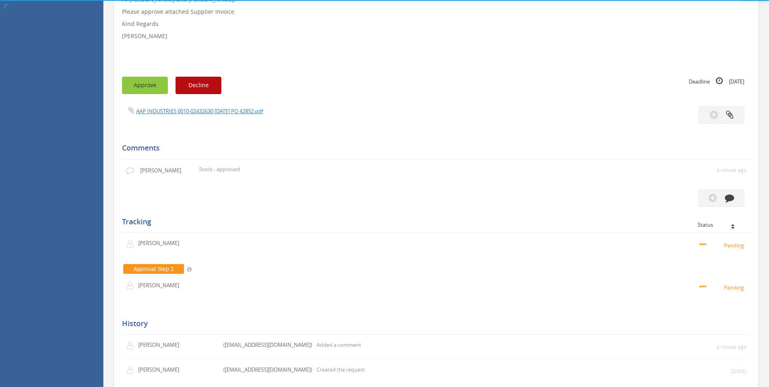
click at [150, 87] on button "Approve" at bounding box center [145, 85] width 46 height 17
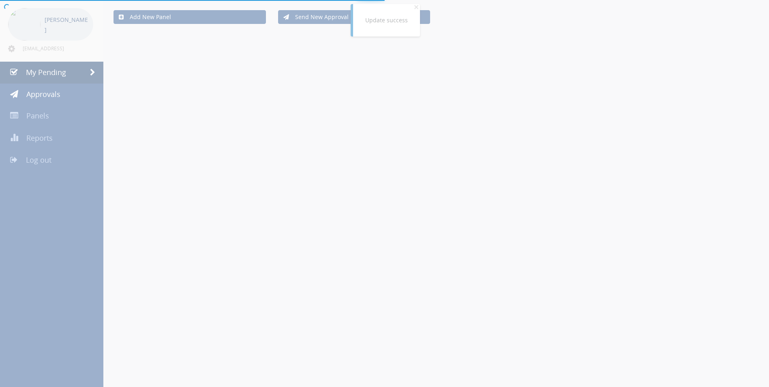
scroll to position [148, 0]
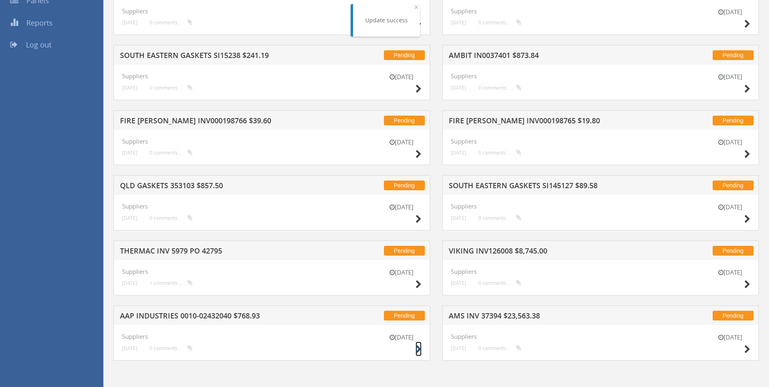
click at [416, 351] on icon at bounding box center [419, 349] width 6 height 9
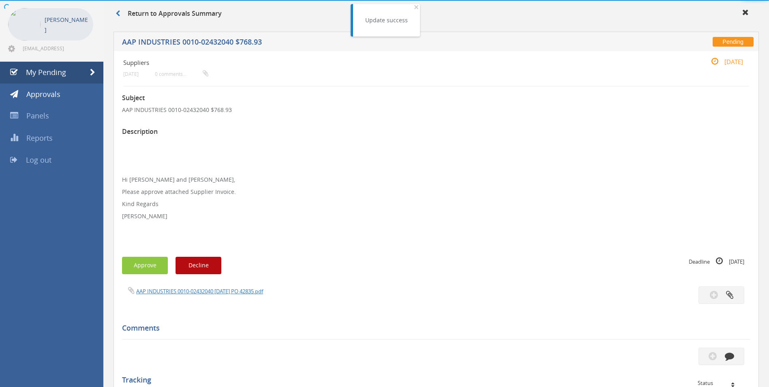
scroll to position [148, 0]
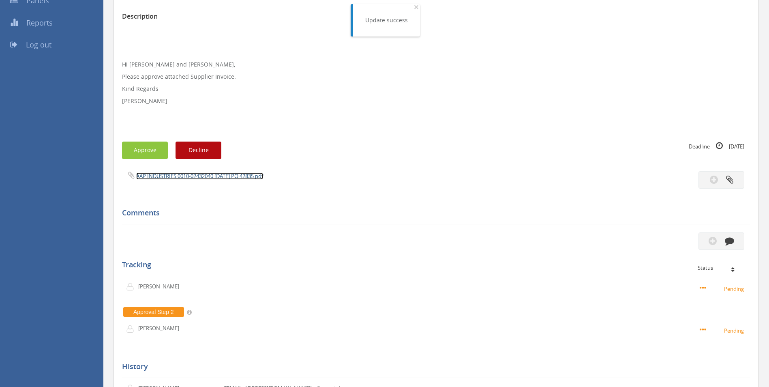
click at [205, 176] on link "AAP INDUSTRIES 0010-02432040 [DATE] PO 42835.pdf" at bounding box center [199, 175] width 127 height 7
click at [734, 238] on icon "button" at bounding box center [729, 240] width 9 height 9
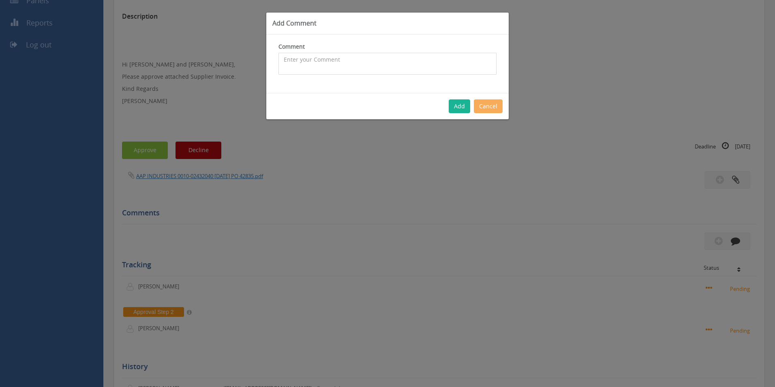
click at [336, 57] on textarea at bounding box center [387, 64] width 218 height 22
type textarea "Customer Order - 1083704 + stock - approved"
click at [461, 109] on button "Add" at bounding box center [459, 106] width 21 height 14
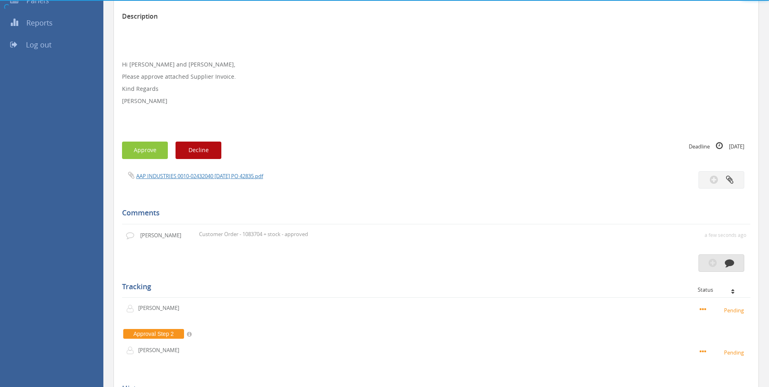
click at [143, 0] on div at bounding box center [384, 0] width 769 height 0
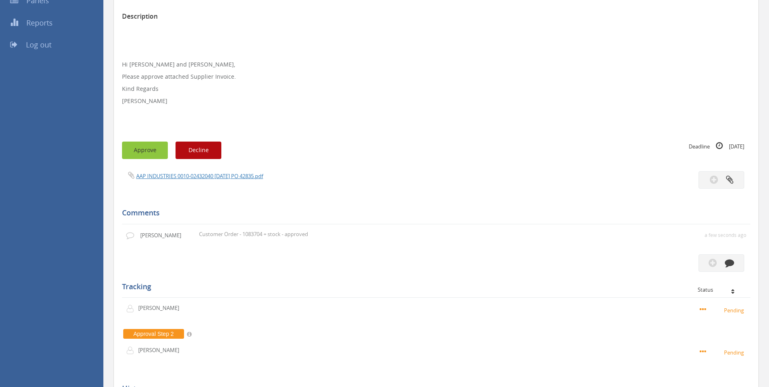
click at [146, 149] on button "Approve" at bounding box center [145, 149] width 46 height 17
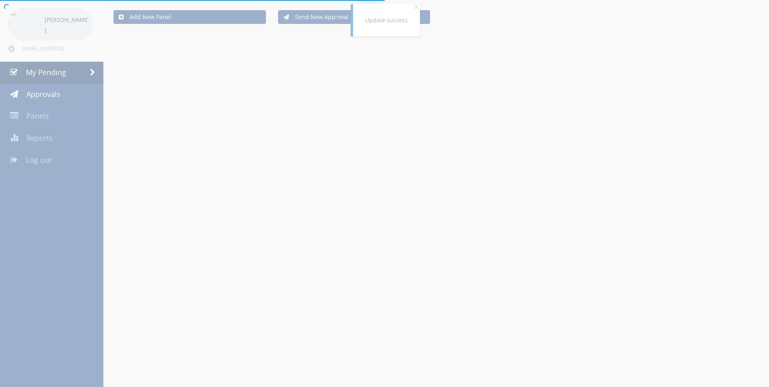
scroll to position [148, 0]
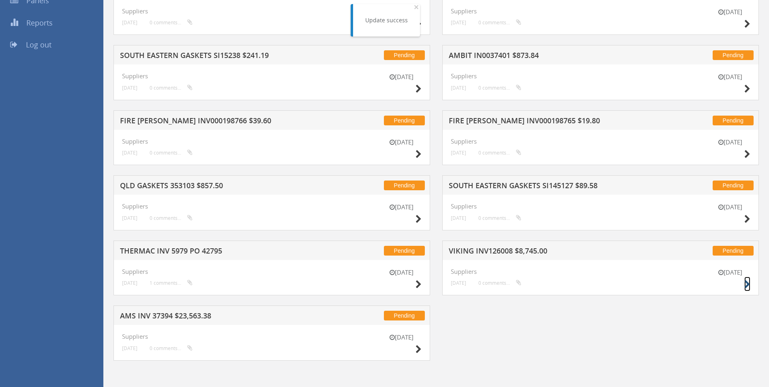
click at [746, 282] on icon at bounding box center [747, 284] width 6 height 9
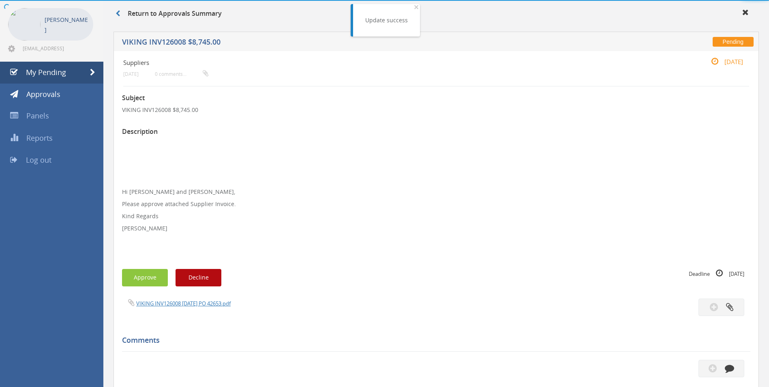
scroll to position [148, 0]
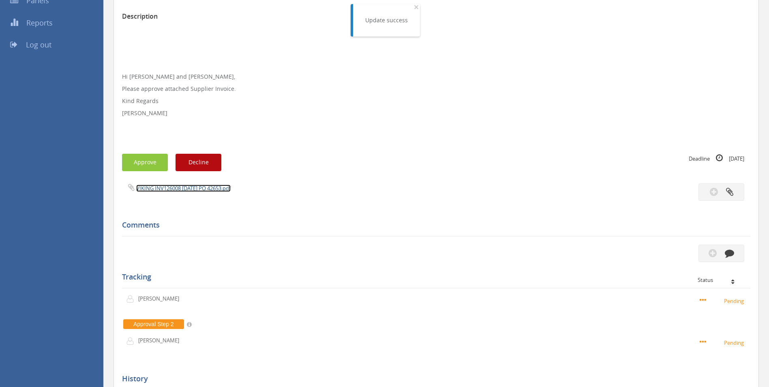
click at [193, 186] on link "VIKING INV126008 [DATE] PO 42653.pdf" at bounding box center [183, 187] width 94 height 7
click at [727, 251] on icon "button" at bounding box center [729, 252] width 9 height 9
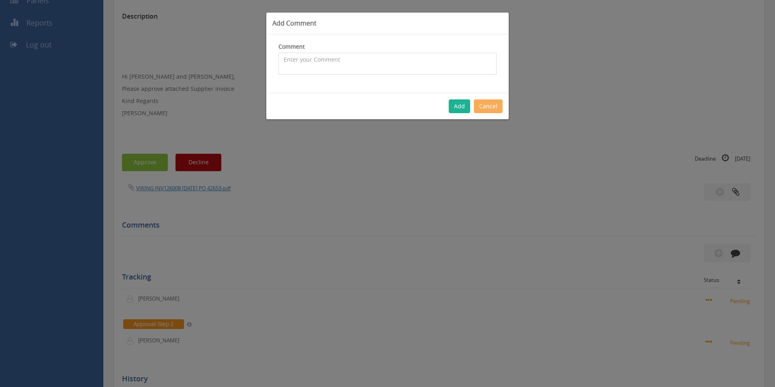
click at [374, 57] on textarea at bounding box center [387, 64] width 218 height 22
type textarea "stock - approved"
click at [463, 108] on button "Add" at bounding box center [459, 106] width 21 height 14
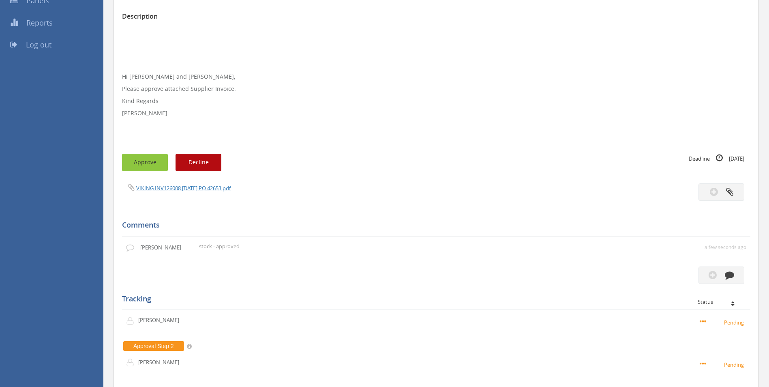
click at [155, 161] on button "Approve" at bounding box center [145, 162] width 46 height 17
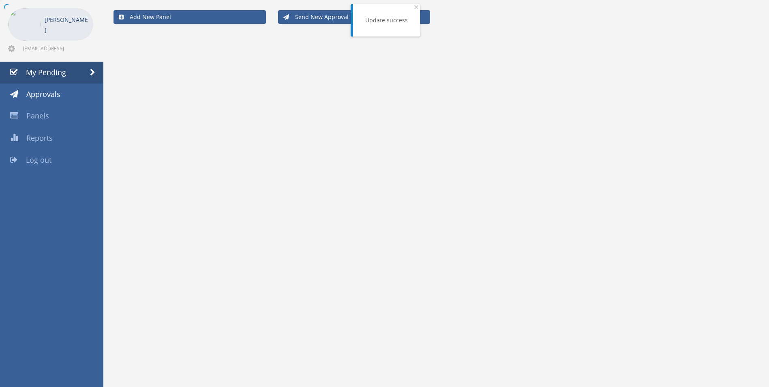
scroll to position [83, 0]
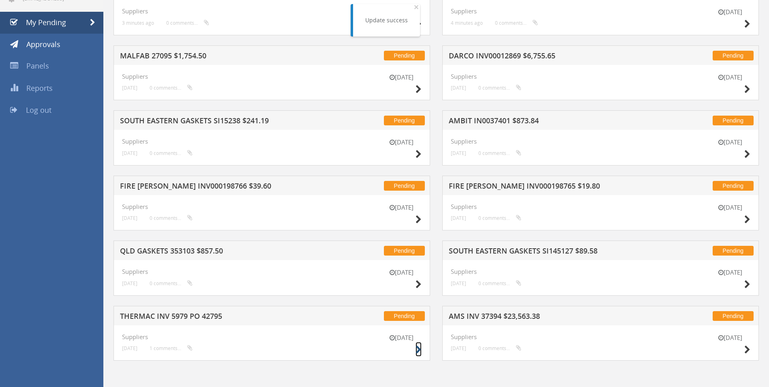
click at [419, 350] on icon at bounding box center [419, 349] width 6 height 9
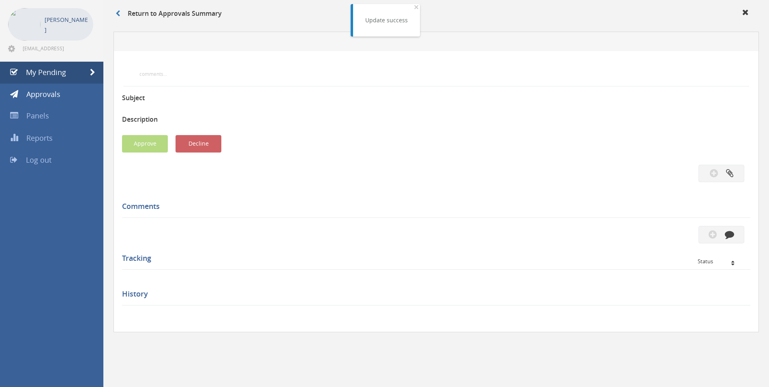
scroll to position [83, 0]
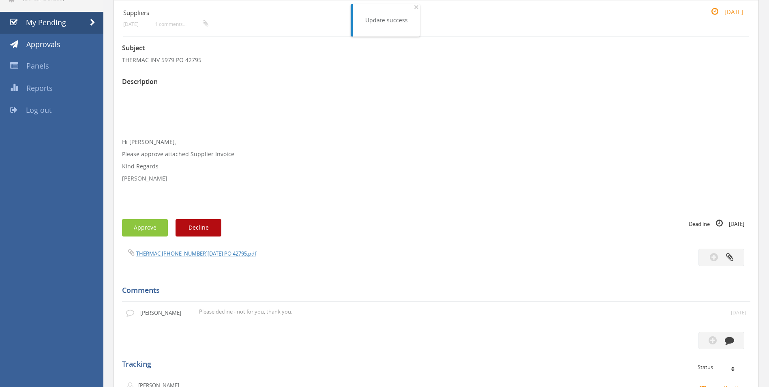
click at [206, 257] on div "THERMAC [PHONE_NUMBER][DATE] PO 42795.pdf" at bounding box center [276, 252] width 320 height 9
click at [170, 253] on link "THERMAC [PHONE_NUMBER][DATE] PO 42795.pdf" at bounding box center [196, 253] width 120 height 7
click at [195, 228] on button "Decline" at bounding box center [199, 227] width 46 height 17
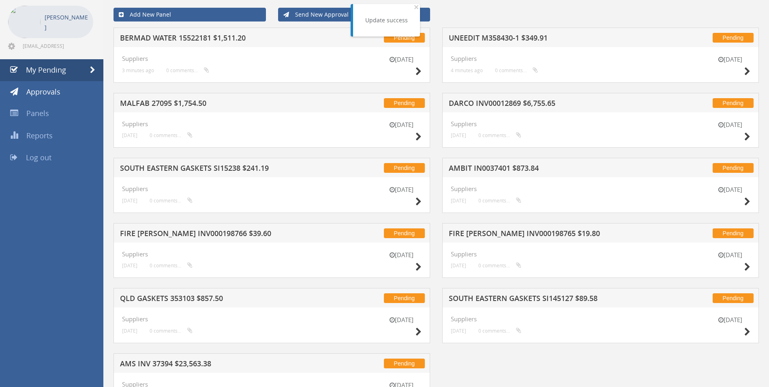
scroll to position [83, 0]
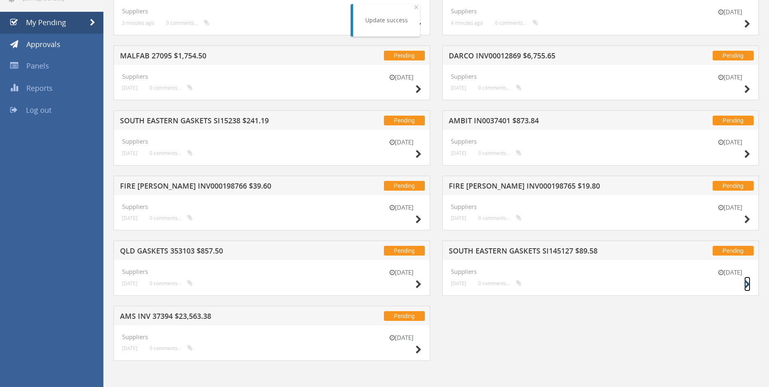
click at [747, 285] on icon at bounding box center [747, 284] width 6 height 9
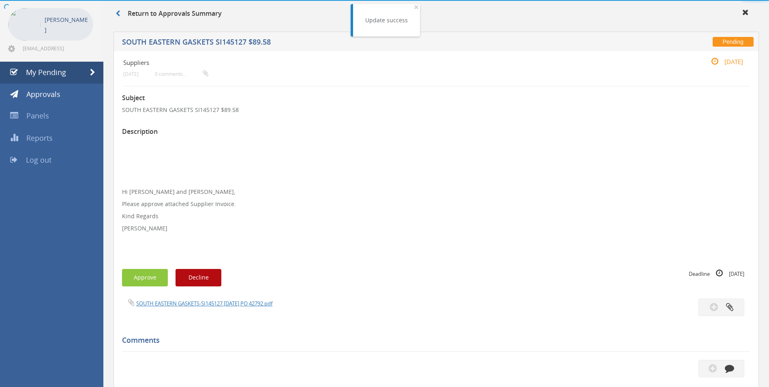
scroll to position [83, 0]
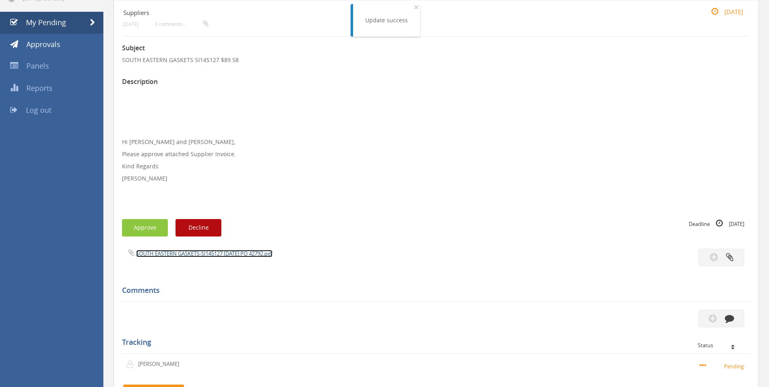
click at [218, 251] on link "SOUTH EASTERN GASKETS-SI145127 [DATE] PO 42792.pdf" at bounding box center [204, 253] width 136 height 7
click at [726, 312] on button "button" at bounding box center [721, 318] width 46 height 17
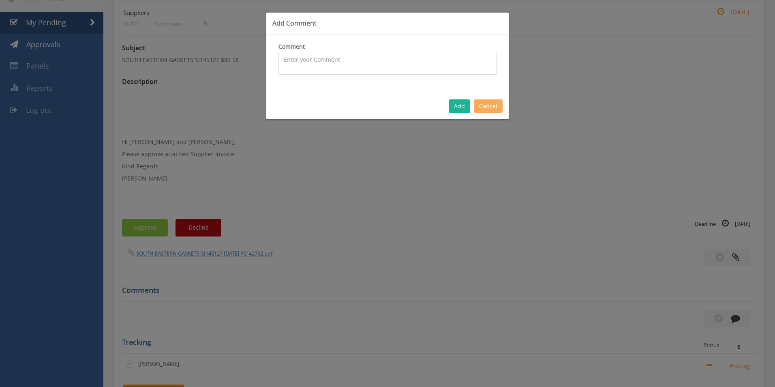
click at [356, 68] on textarea at bounding box center [387, 64] width 218 height 22
click at [284, 57] on textarea "$15.72 SP $37.16 - Inwards freight covered with inwards charge of $85 - approved" at bounding box center [387, 64] width 218 height 22
type textarea "Customer Order - 1083152 - CP $15.72 SP $37.16 - Inwards freight covered with i…"
click at [465, 106] on button "Add" at bounding box center [459, 106] width 21 height 14
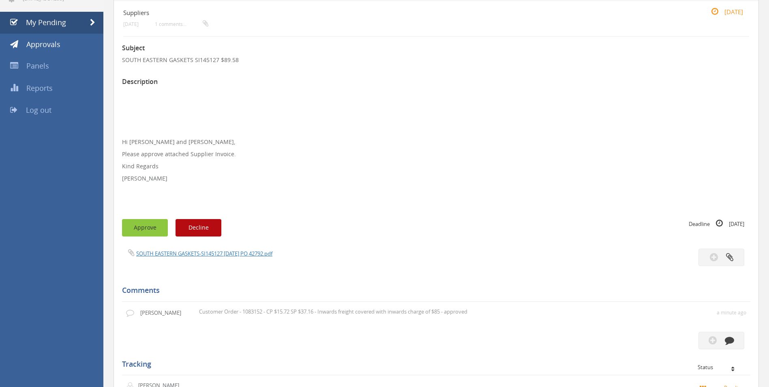
click at [154, 225] on button "Approve" at bounding box center [145, 227] width 46 height 17
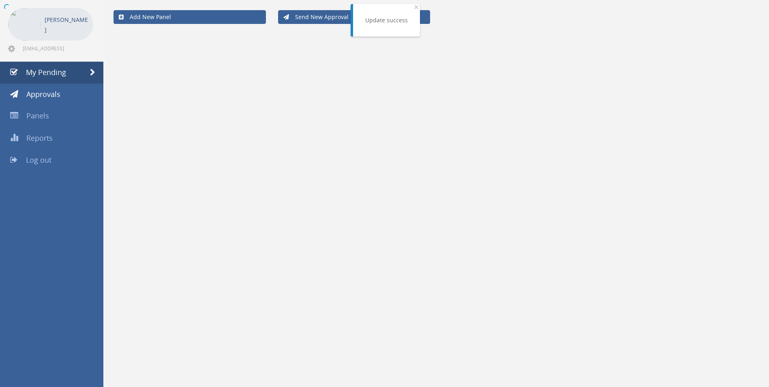
scroll to position [33, 0]
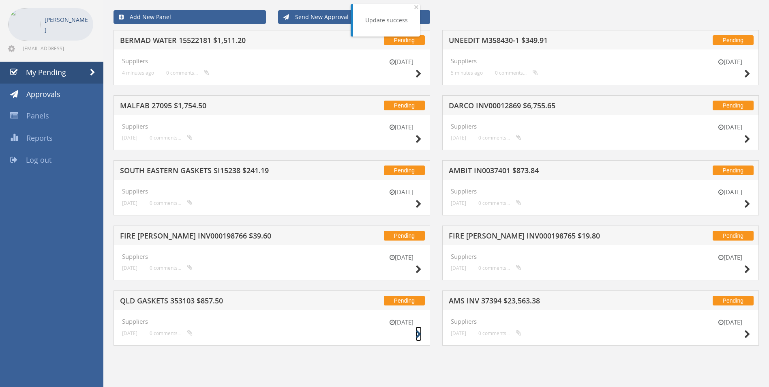
click at [418, 333] on icon at bounding box center [419, 334] width 6 height 9
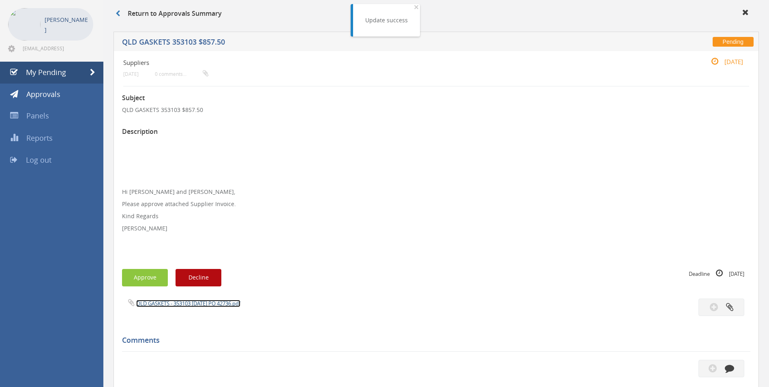
click at [205, 303] on link "QLD GASKETS - 353103 [DATE] PO 42736.pdf" at bounding box center [188, 303] width 104 height 7
click at [729, 366] on icon "button" at bounding box center [729, 367] width 9 height 9
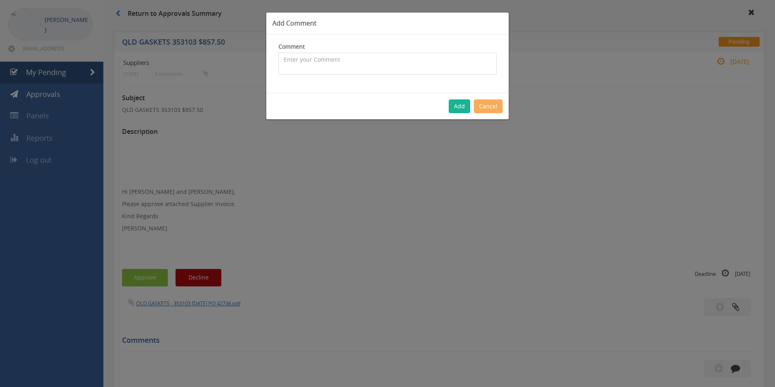
drag, startPoint x: 343, startPoint y: 64, endPoint x: 342, endPoint y: 60, distance: 4.1
click at [342, 64] on textarea at bounding box center [387, 64] width 218 height 22
click at [413, 63] on textarea "Stock + Customer order 1080820" at bounding box center [387, 64] width 218 height 22
type textarea "Stock + Customer order 1080820 - approved"
click at [456, 106] on button "Add" at bounding box center [459, 106] width 21 height 14
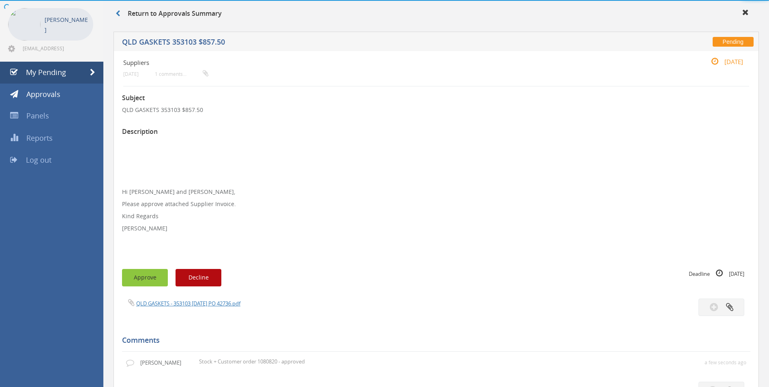
click at [159, 276] on button "Approve" at bounding box center [145, 277] width 46 height 17
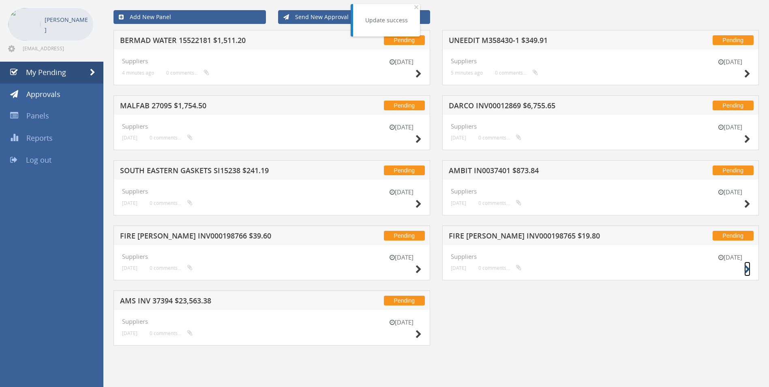
click at [749, 268] on icon at bounding box center [747, 269] width 6 height 9
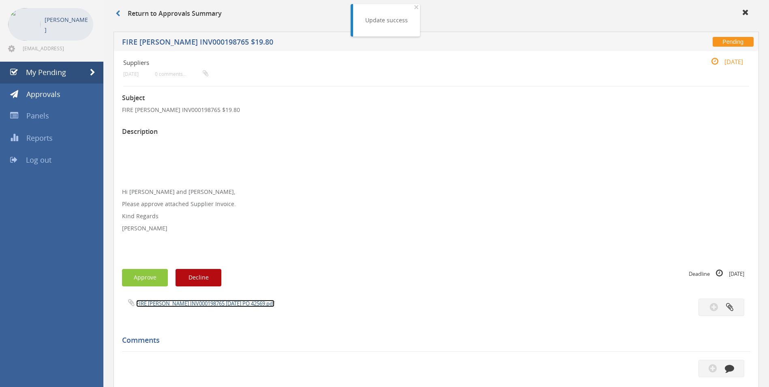
click at [192, 304] on link "FIRE [PERSON_NAME] INV000198765 [DATE] PO 42569.pdf" at bounding box center [205, 303] width 138 height 7
click at [729, 365] on icon "button" at bounding box center [729, 367] width 9 height 9
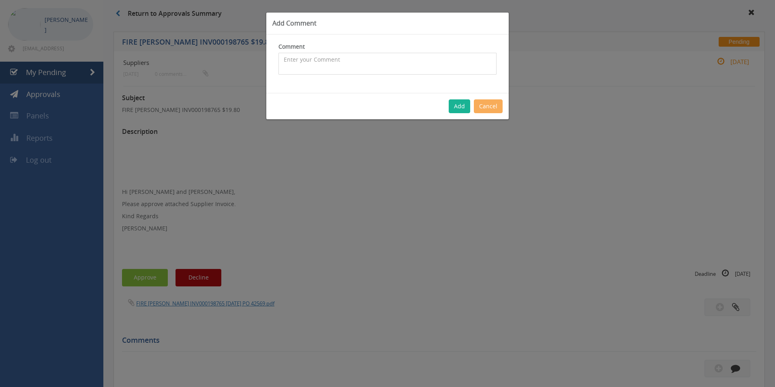
click at [357, 68] on textarea at bounding box center [387, 64] width 218 height 22
type textarea "Hose pressure test - 1077113 - approved"
click at [459, 105] on button "Add" at bounding box center [459, 106] width 21 height 14
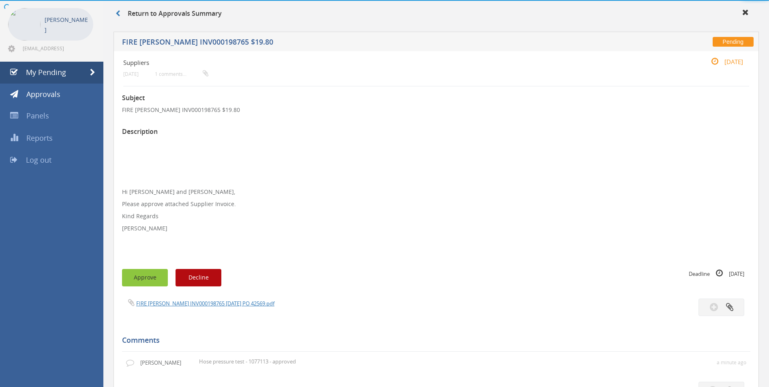
click at [143, 276] on button "Approve" at bounding box center [145, 277] width 46 height 17
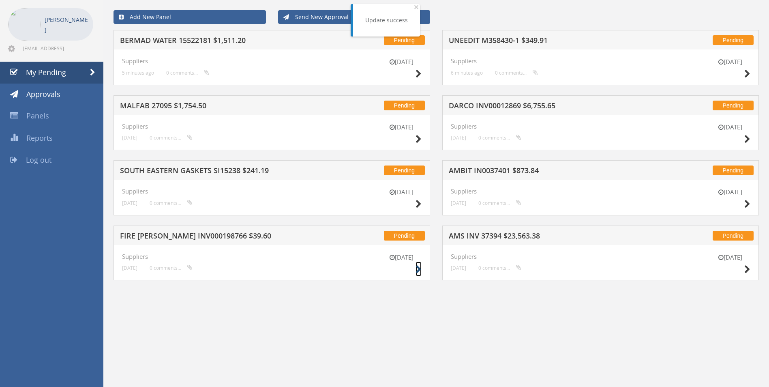
click at [421, 268] on icon at bounding box center [419, 269] width 6 height 9
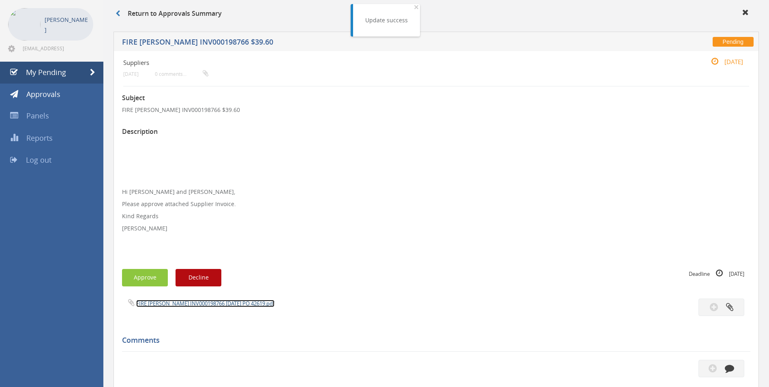
click at [186, 303] on link "FIRE [PERSON_NAME] INV000198766 [DATE] PO 42619.pdf" at bounding box center [205, 303] width 138 height 7
click at [726, 365] on icon "button" at bounding box center [729, 367] width 9 height 9
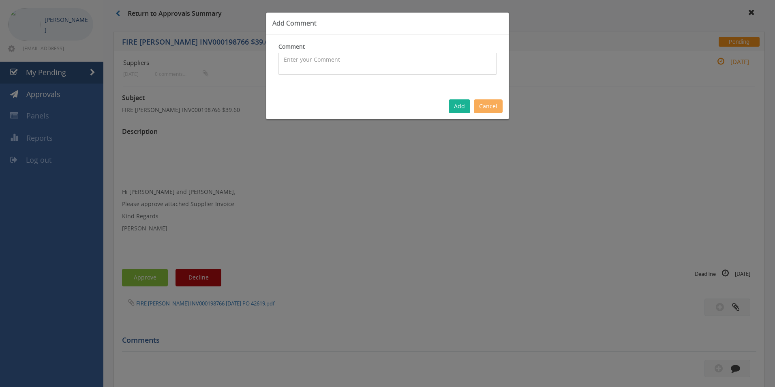
click at [360, 68] on textarea at bounding box center [387, 64] width 218 height 22
type textarea "Hose Pressure Test - 1078455 - approved"
click at [461, 107] on button "Add" at bounding box center [459, 106] width 21 height 14
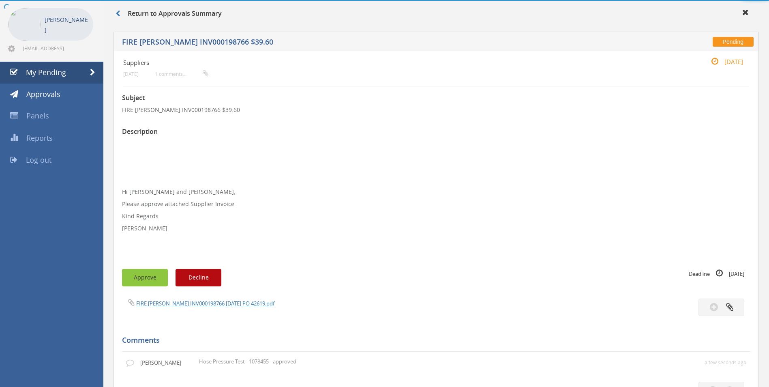
click at [149, 277] on button "Approve" at bounding box center [145, 277] width 46 height 17
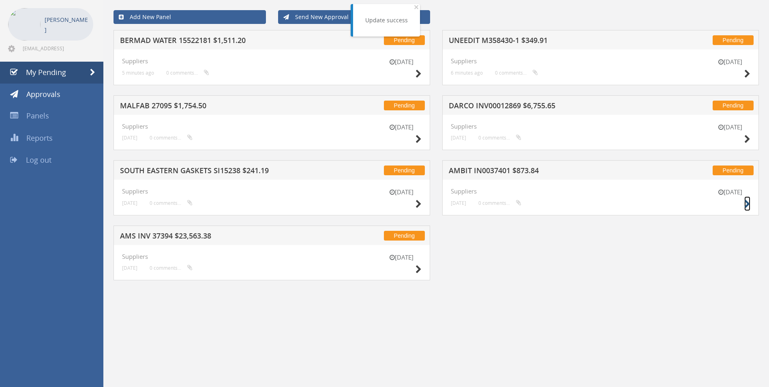
click at [745, 206] on icon at bounding box center [747, 204] width 6 height 9
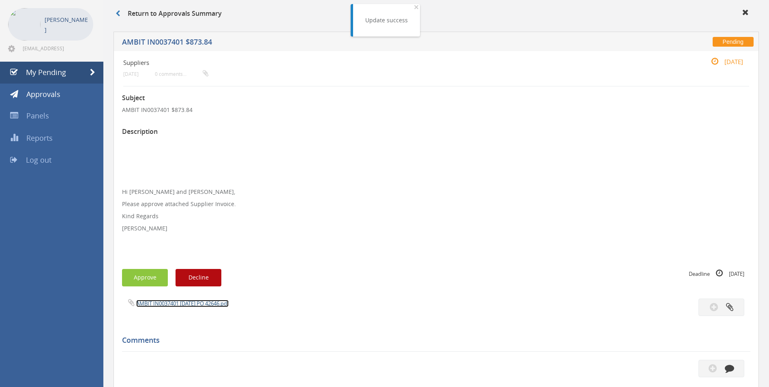
click at [190, 304] on link "AMBIT IN0037401 [DATE] PO 42646.pdf" at bounding box center [182, 303] width 92 height 7
click at [731, 366] on icon "button" at bounding box center [729, 367] width 9 height 9
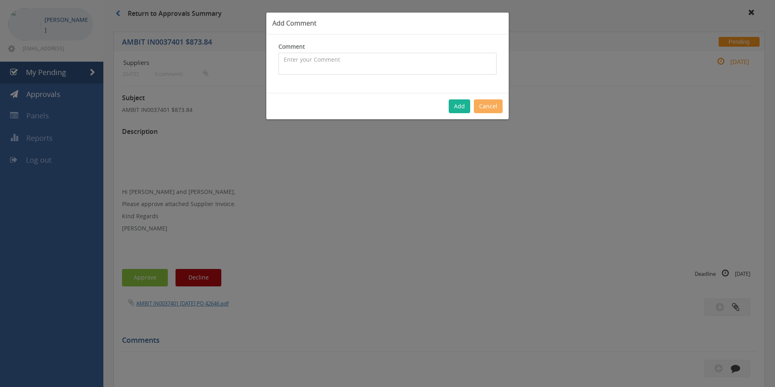
click at [342, 64] on textarea at bounding box center [387, 64] width 218 height 22
click at [282, 60] on textarea "CP $754.40 SP $1,474.75 - Inwards freight covered with inwards charge of $52 - …" at bounding box center [387, 64] width 218 height 22
type textarea "Customer Order - CP $754.40 SP $1,474.75 - Inwards freight covered with inwards…"
click at [464, 108] on button "Add" at bounding box center [459, 106] width 21 height 14
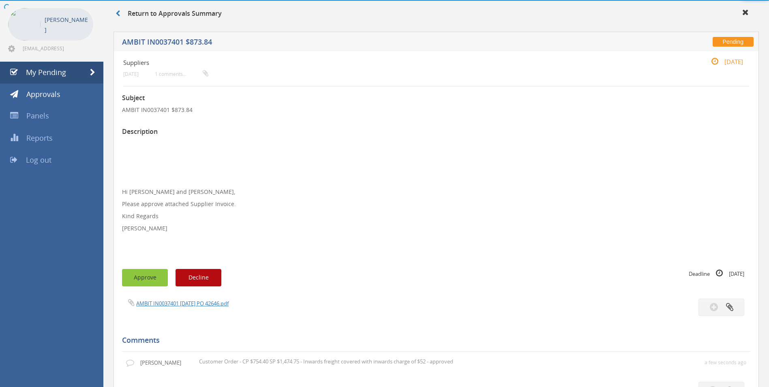
click at [154, 276] on button "Approve" at bounding box center [145, 277] width 46 height 17
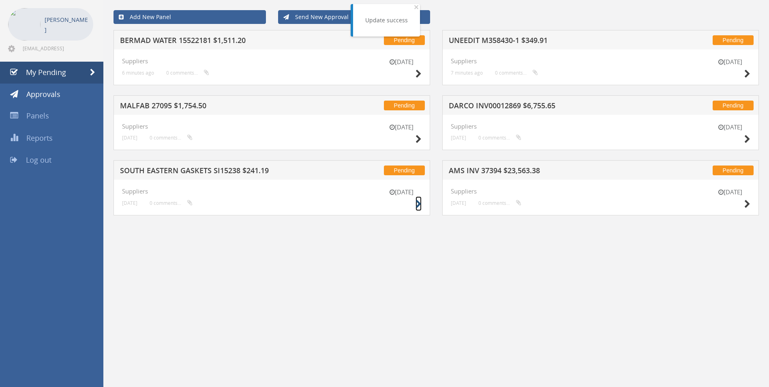
click at [416, 203] on icon at bounding box center [419, 204] width 6 height 9
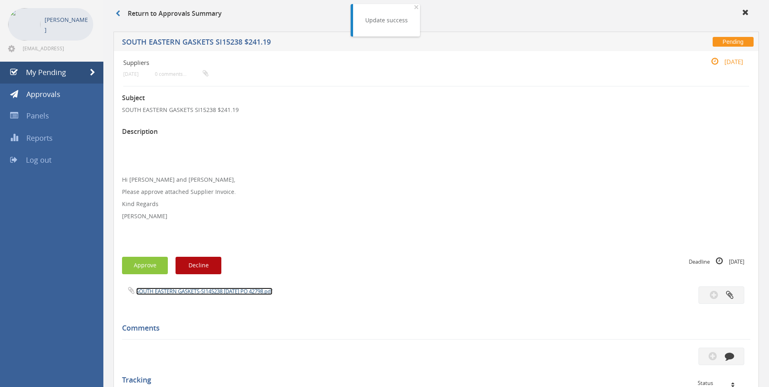
click at [206, 289] on link "SOUTH EASTERN GASKETS-SI145238 [DATE] PO 42798.pdf" at bounding box center [204, 290] width 136 height 7
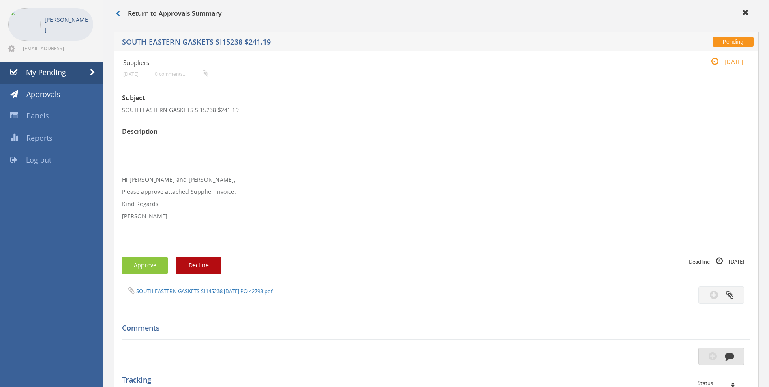
click at [730, 352] on icon "button" at bounding box center [729, 355] width 9 height 9
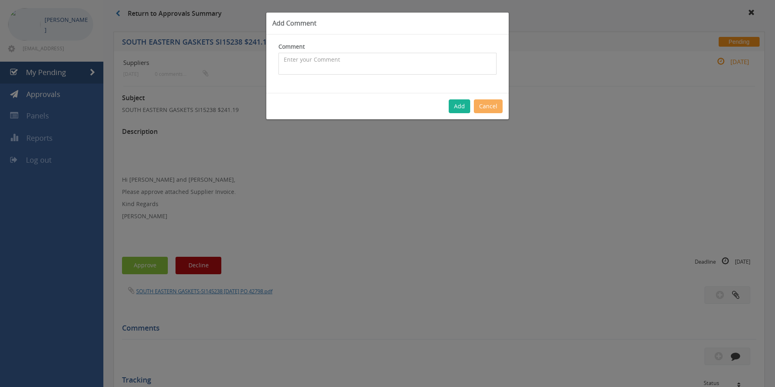
click at [354, 69] on textarea at bounding box center [387, 64] width 218 height 22
type textarea "Stock - approved"
click at [466, 107] on button "Add" at bounding box center [459, 106] width 21 height 14
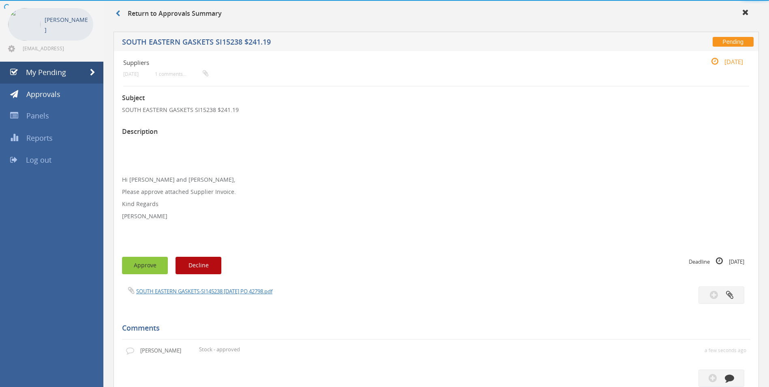
click at [141, 271] on button "Approve" at bounding box center [145, 265] width 46 height 17
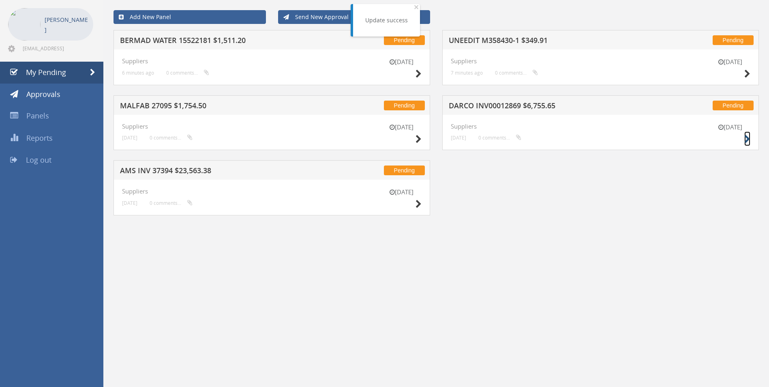
drag, startPoint x: 745, startPoint y: 136, endPoint x: 716, endPoint y: 136, distance: 28.4
click at [745, 136] on icon at bounding box center [747, 139] width 6 height 9
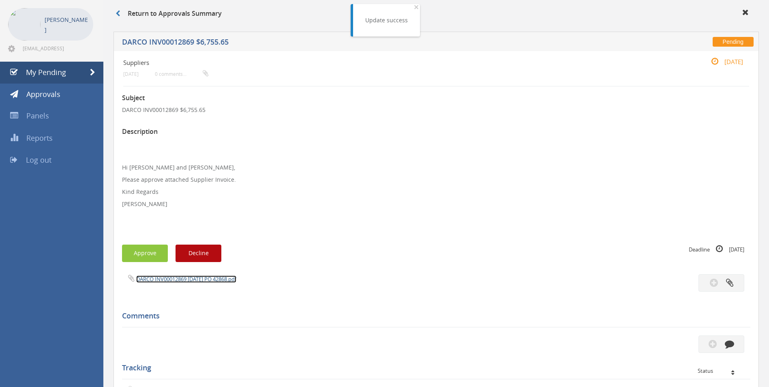
click at [178, 280] on link "DARCO INV00012869 [DATE] PO 42868.pdf" at bounding box center [186, 278] width 100 height 7
click at [726, 340] on icon "button" at bounding box center [729, 343] width 9 height 9
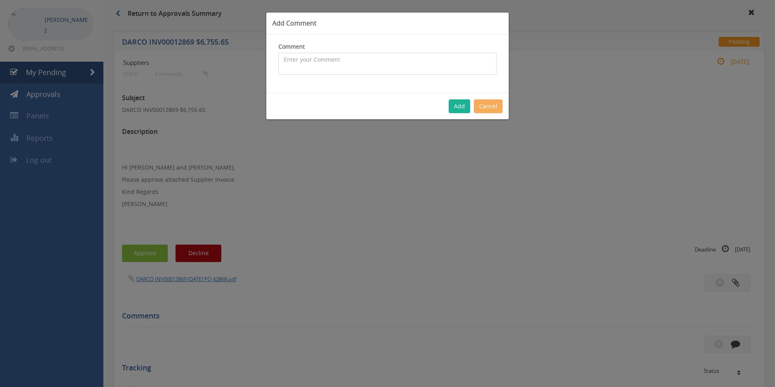
click at [366, 59] on textarea at bounding box center [387, 64] width 218 height 22
type textarea "sTOCK - APPROVED"
drag, startPoint x: 353, startPoint y: 67, endPoint x: 163, endPoint y: 48, distance: 190.7
click at [173, 54] on div "Add Comment Comment sTOCK - APPROVED The comment is required. Add Cancel" at bounding box center [387, 193] width 775 height 387
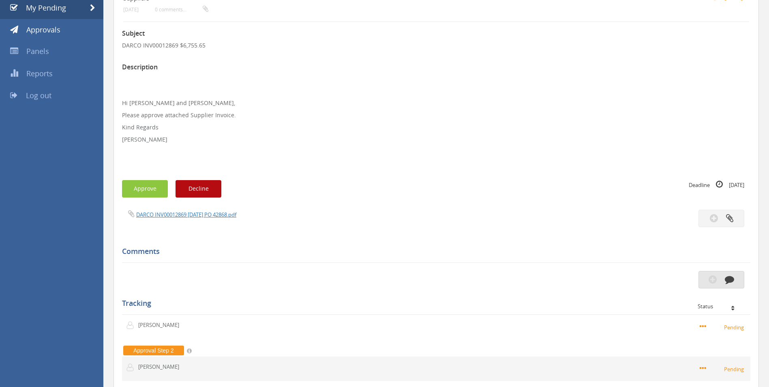
scroll to position [154, 0]
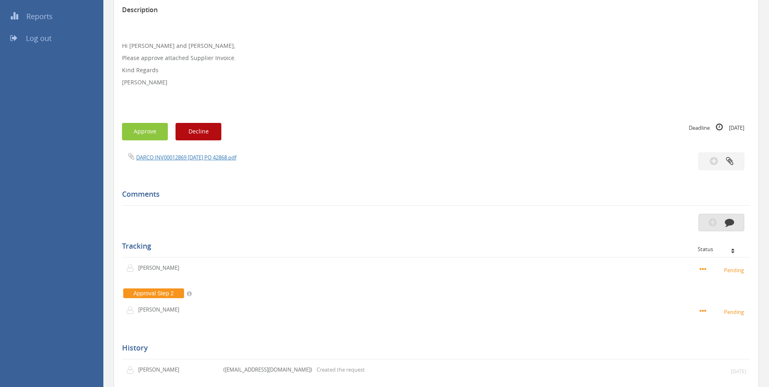
click at [726, 222] on icon "button" at bounding box center [729, 221] width 9 height 9
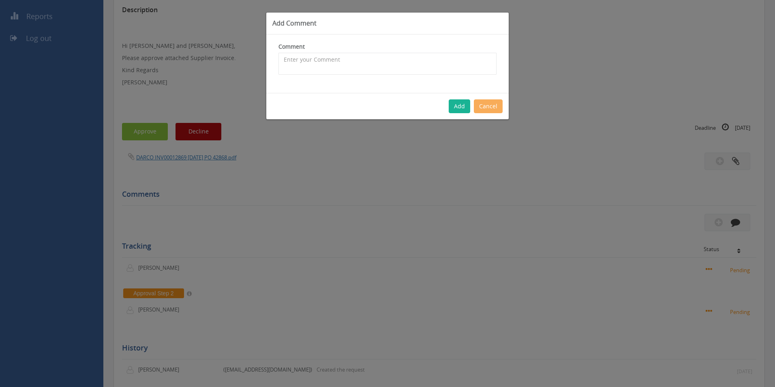
click at [343, 52] on div "Comment The comment is required." at bounding box center [387, 59] width 218 height 32
click at [342, 65] on textarea at bounding box center [387, 64] width 218 height 22
type textarea "Stock - approved"
click at [462, 106] on button "Add" at bounding box center [459, 106] width 21 height 14
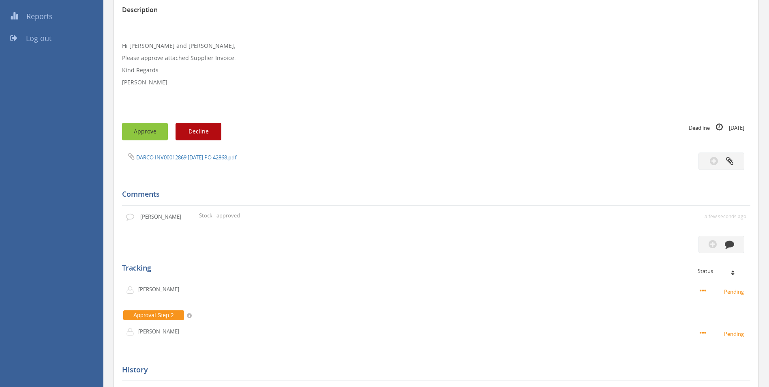
click at [152, 133] on button "Approve" at bounding box center [145, 131] width 46 height 17
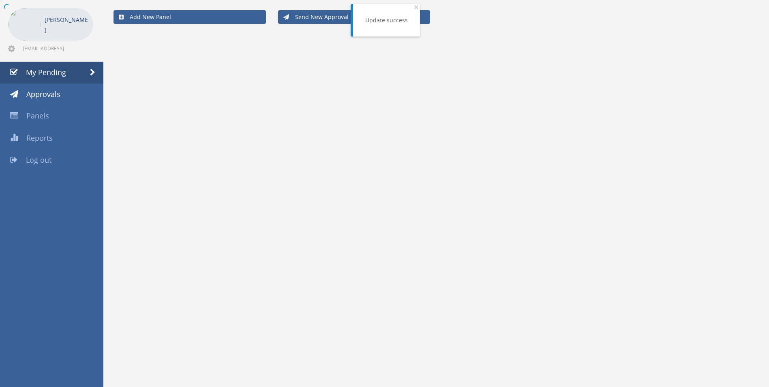
scroll to position [33, 0]
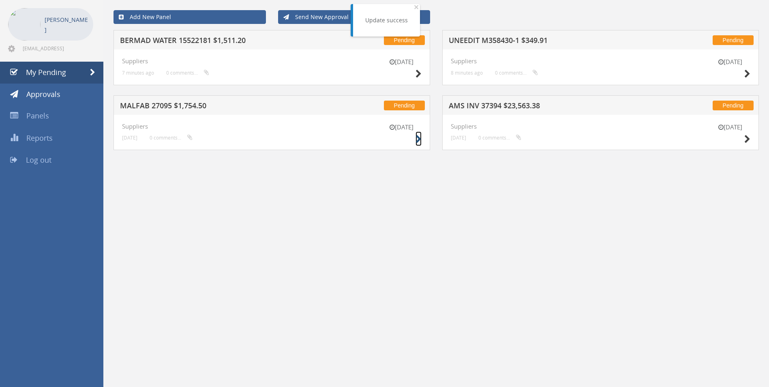
click at [420, 141] on icon at bounding box center [419, 139] width 6 height 9
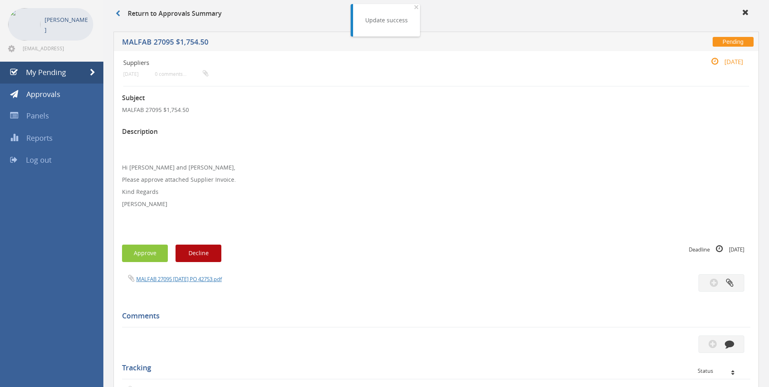
click at [188, 274] on div "MALFAB 27095 [DATE] PO 42753.pdf" at bounding box center [276, 278] width 320 height 9
click at [188, 278] on link "MALFAB 27095 [DATE] PO 42753.pdf" at bounding box center [179, 278] width 86 height 7
click at [734, 341] on button "button" at bounding box center [721, 343] width 46 height 17
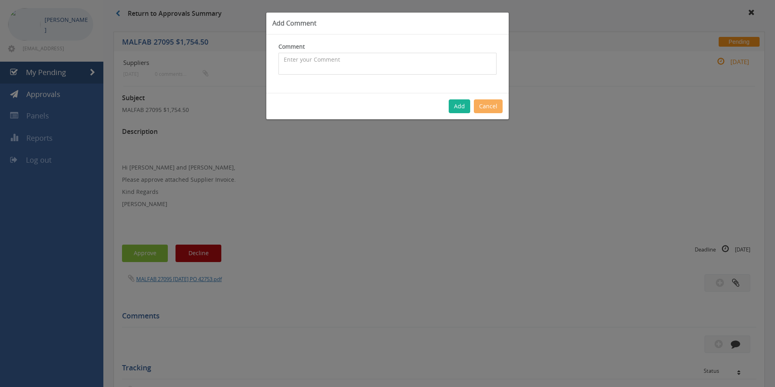
click at [321, 62] on textarea at bounding box center [387, 64] width 218 height 22
click at [283, 60] on textarea "CP $1,595 SP $1,896.25 - approved" at bounding box center [387, 64] width 218 height 22
type textarea "Customer Order - CP $1,595 SP $1,896.25 - approved"
click at [459, 102] on button "Add" at bounding box center [459, 106] width 21 height 14
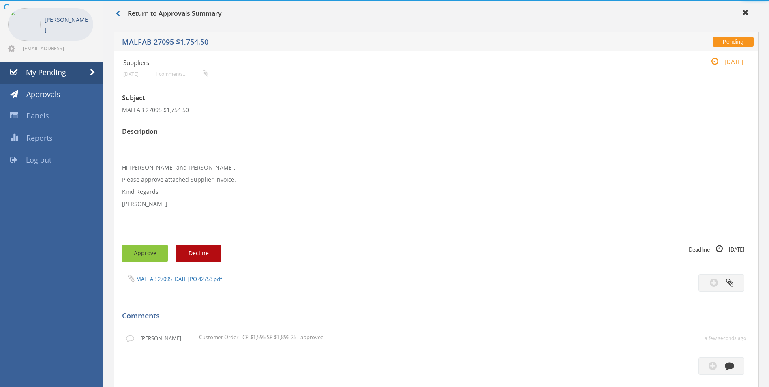
click at [150, 262] on button "Approve" at bounding box center [145, 252] width 46 height 17
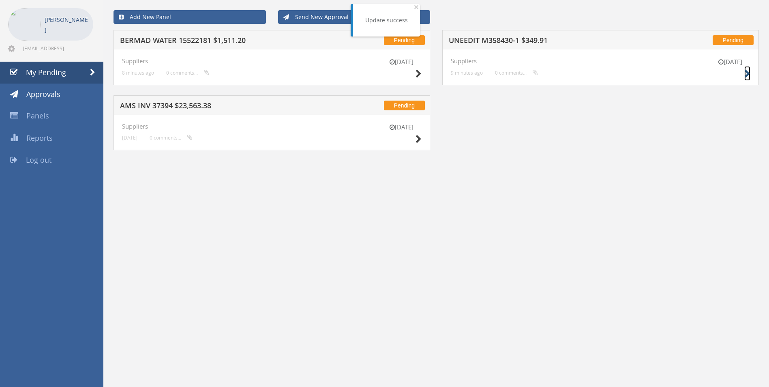
click at [746, 73] on icon at bounding box center [747, 74] width 6 height 9
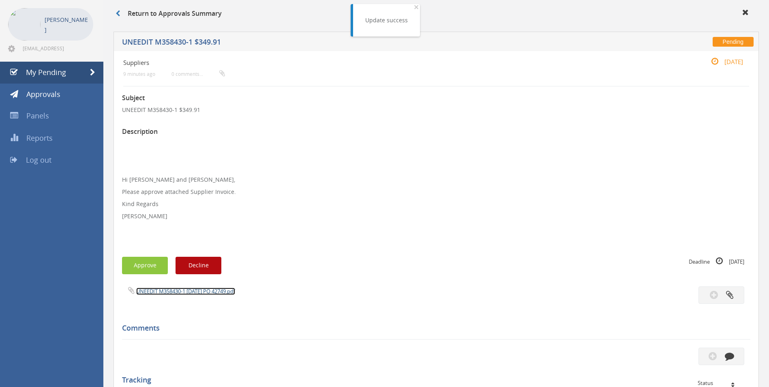
click at [222, 292] on link "UNEEDIT M358430-1 [DATE] PO 42749.pdf" at bounding box center [185, 290] width 99 height 7
click at [727, 351] on button "button" at bounding box center [721, 355] width 46 height 17
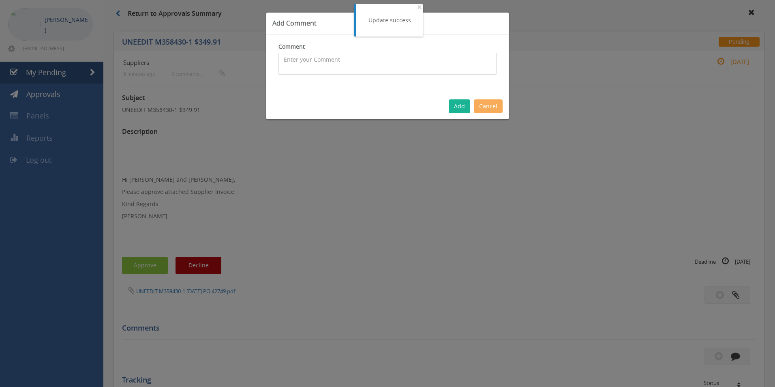
click at [349, 67] on textarea at bounding box center [387, 64] width 218 height 22
type textarea "First Aid Kit Top Up - approved"
click at [459, 109] on button "Add" at bounding box center [459, 106] width 21 height 14
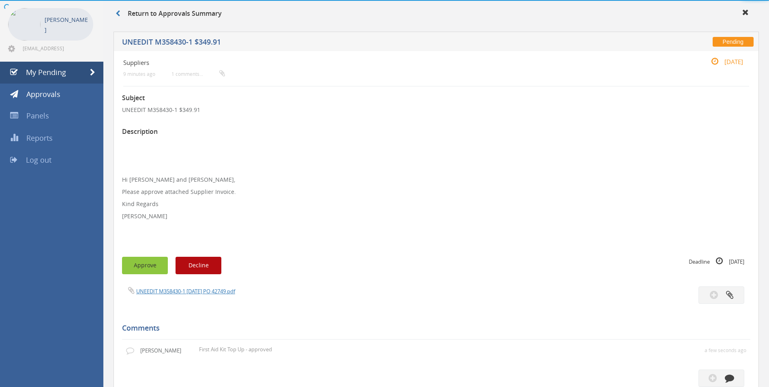
click at [147, 264] on button "Approve" at bounding box center [145, 265] width 46 height 17
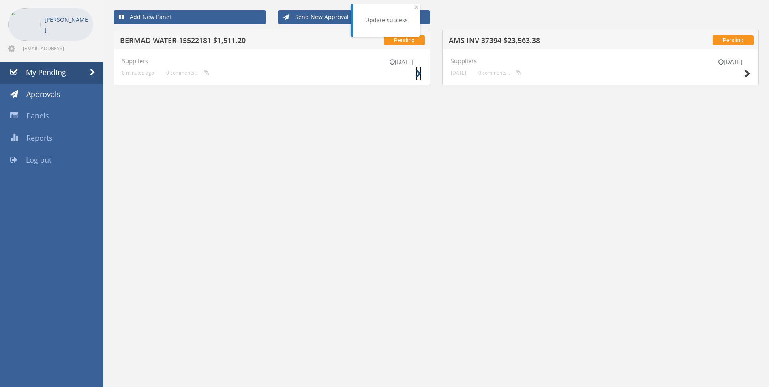
click at [418, 72] on icon at bounding box center [419, 74] width 6 height 9
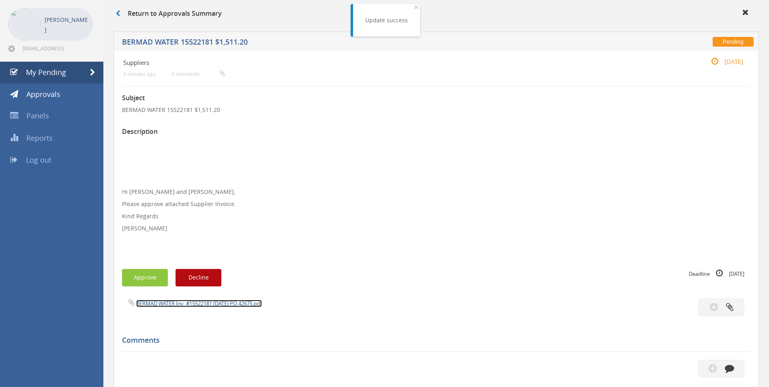
click at [206, 302] on link "BERMAD WATER Inv_#15522181 [DATE] PO 42675.pdf" at bounding box center [199, 303] width 126 height 7
click at [728, 364] on button "button" at bounding box center [721, 368] width 46 height 17
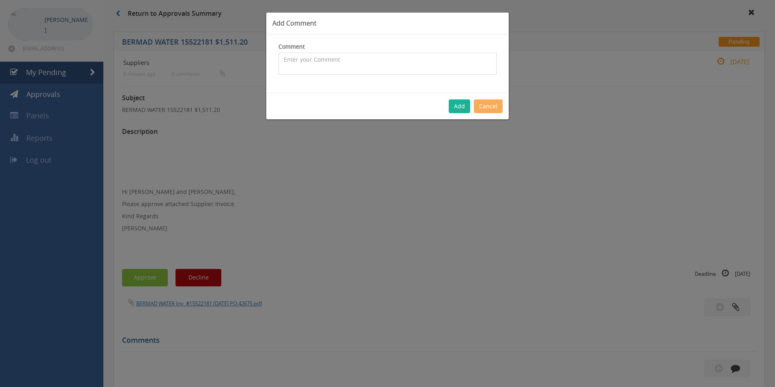
click at [353, 61] on textarea at bounding box center [387, 64] width 218 height 22
type textarea "Stock -PC - approved"
click at [462, 104] on button "Add" at bounding box center [459, 106] width 21 height 14
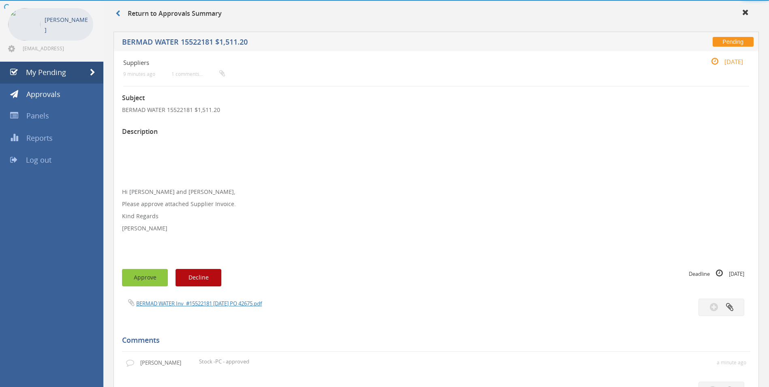
click at [148, 280] on button "Approve" at bounding box center [145, 277] width 46 height 17
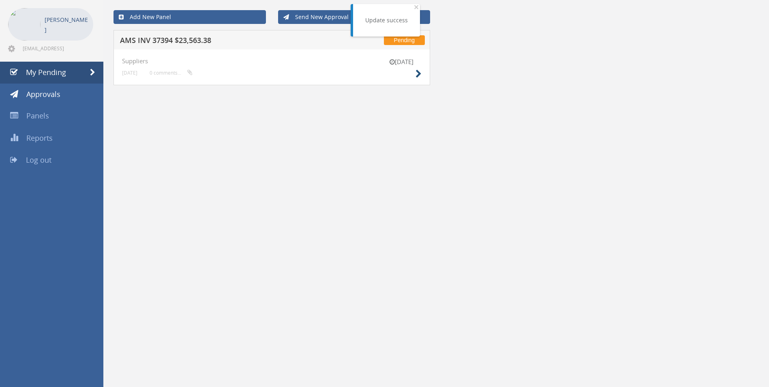
drag, startPoint x: 413, startPoint y: 70, endPoint x: 417, endPoint y: 77, distance: 7.3
click at [413, 70] on div "[DATE]" at bounding box center [401, 69] width 41 height 23
click at [417, 75] on icon at bounding box center [419, 74] width 6 height 9
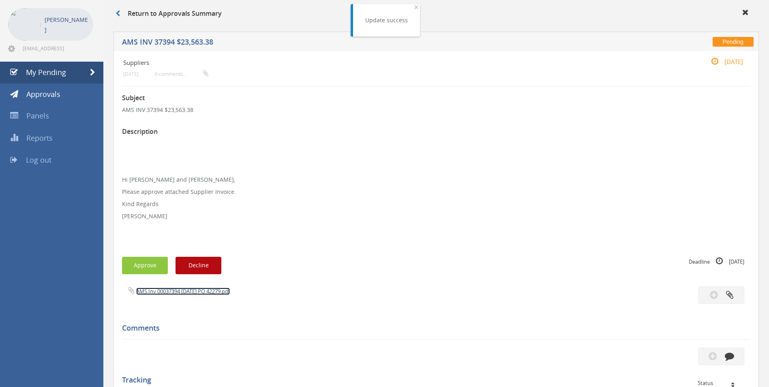
click at [204, 291] on link "AMS Inv 00037394 [DATE] PO 42279.pdf" at bounding box center [183, 290] width 94 height 7
click at [733, 355] on icon "button" at bounding box center [729, 355] width 9 height 9
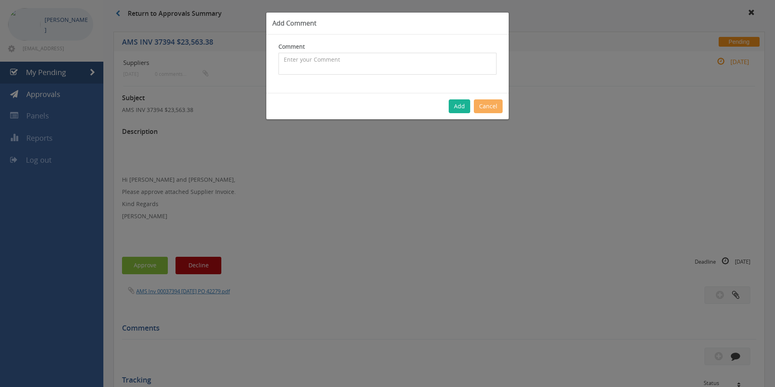
click at [336, 63] on textarea at bounding box center [387, 64] width 218 height 22
click at [351, 58] on textarea "Customer Order 1069802 + Megafire - approved" at bounding box center [387, 64] width 218 height 22
type textarea "Customer Order 1069802 + Megafire - approved"
click at [456, 108] on button "Add" at bounding box center [459, 106] width 21 height 14
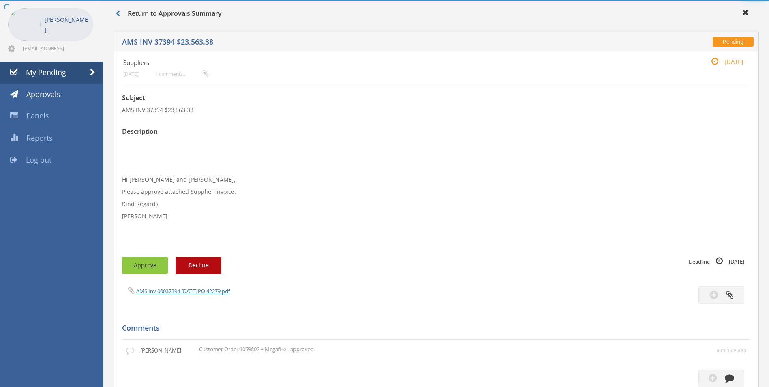
click at [152, 266] on button "Approve" at bounding box center [145, 265] width 46 height 17
